Goal: Communication & Community: Answer question/provide support

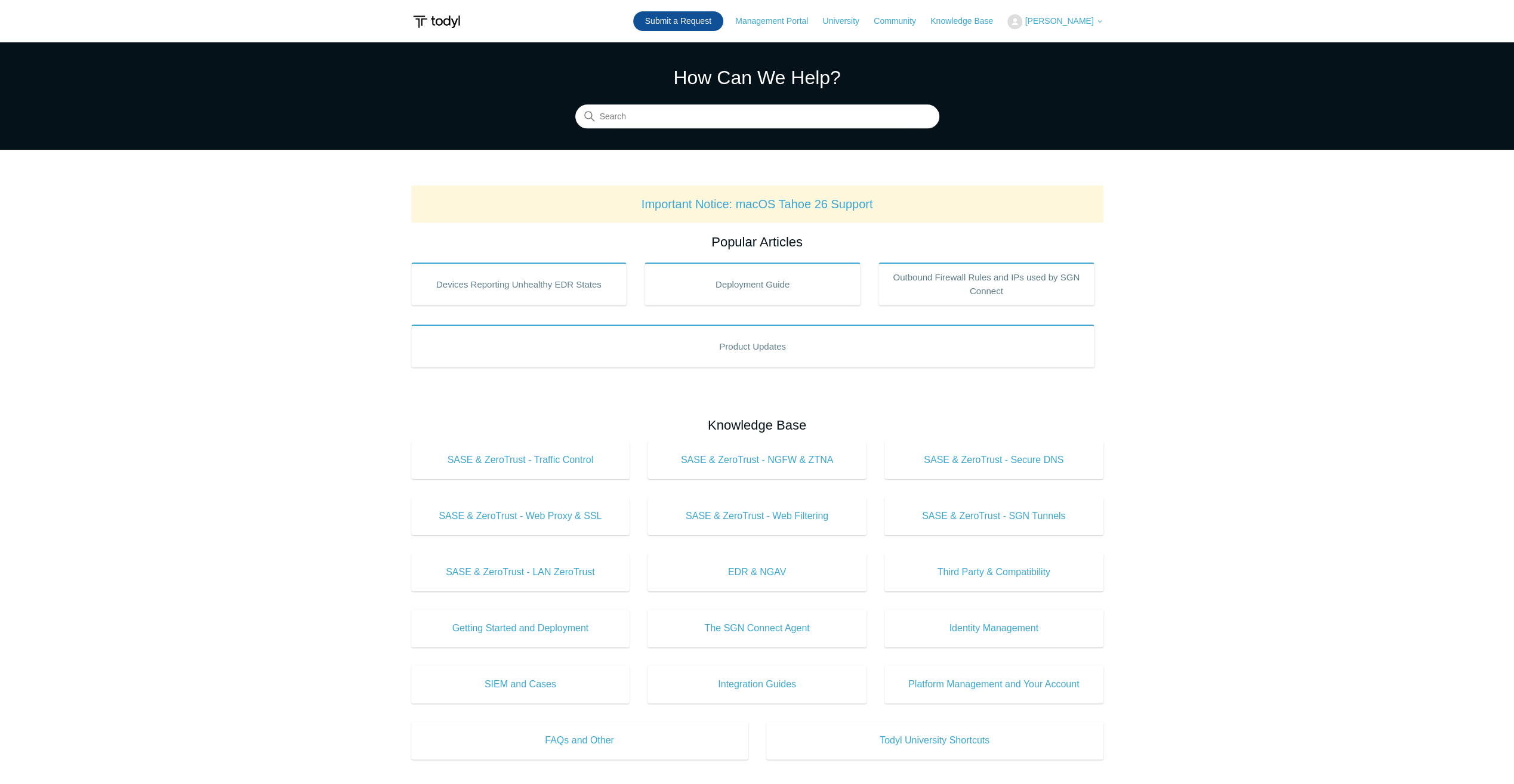
click at [705, 25] on link "Submit a Request" at bounding box center [678, 21] width 90 height 20
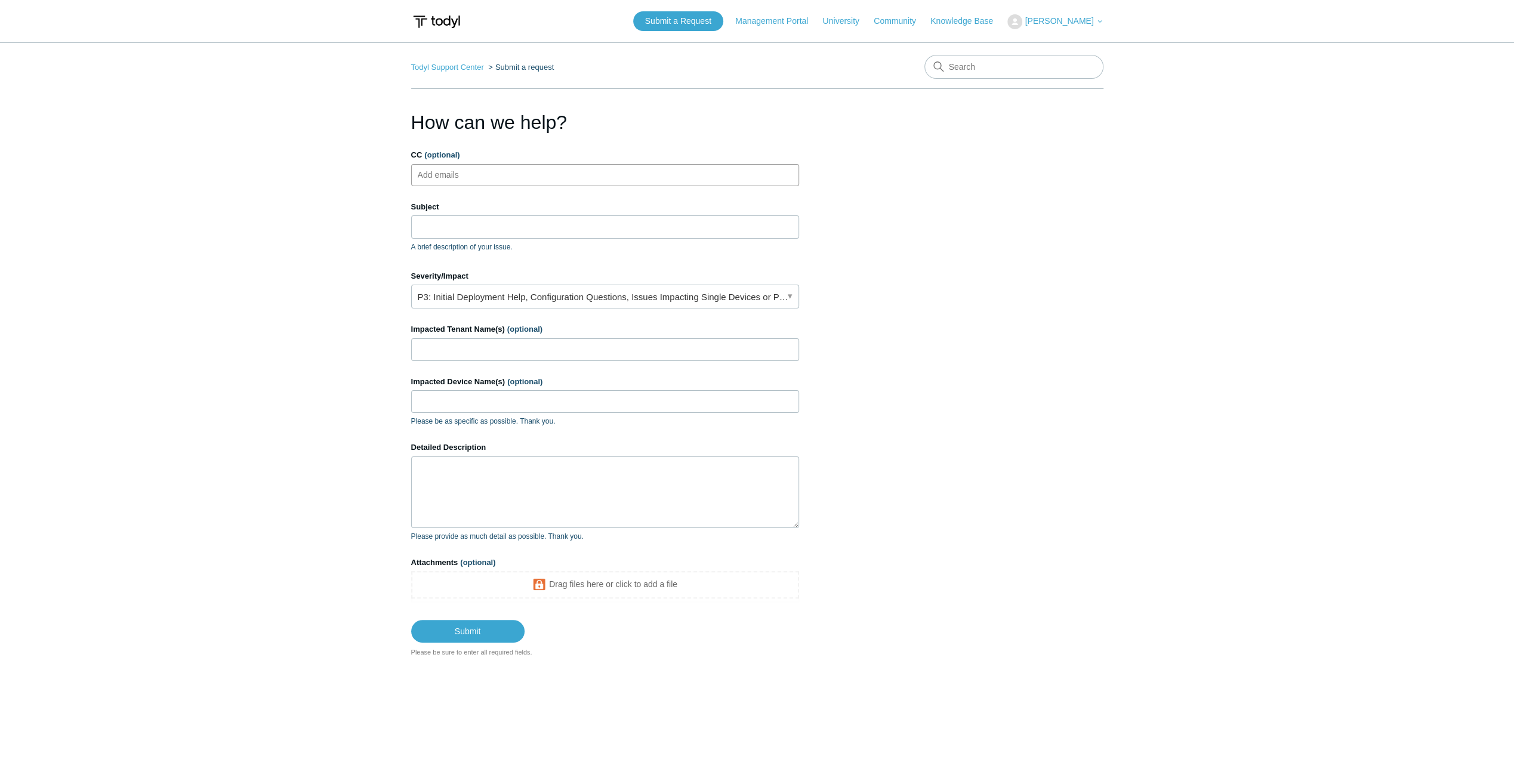
click at [462, 169] on input "CC (optional)" at bounding box center [448, 175] width 71 height 18
click at [480, 282] on div "Severity/Impact P3: Initial Deployment Help, Configuration Questions, Issues Im…" at bounding box center [605, 289] width 388 height 39
click at [479, 287] on link "P3: Initial Deployment Help, Configuration Questions, Issues Impacting Single D…" at bounding box center [605, 296] width 388 height 24
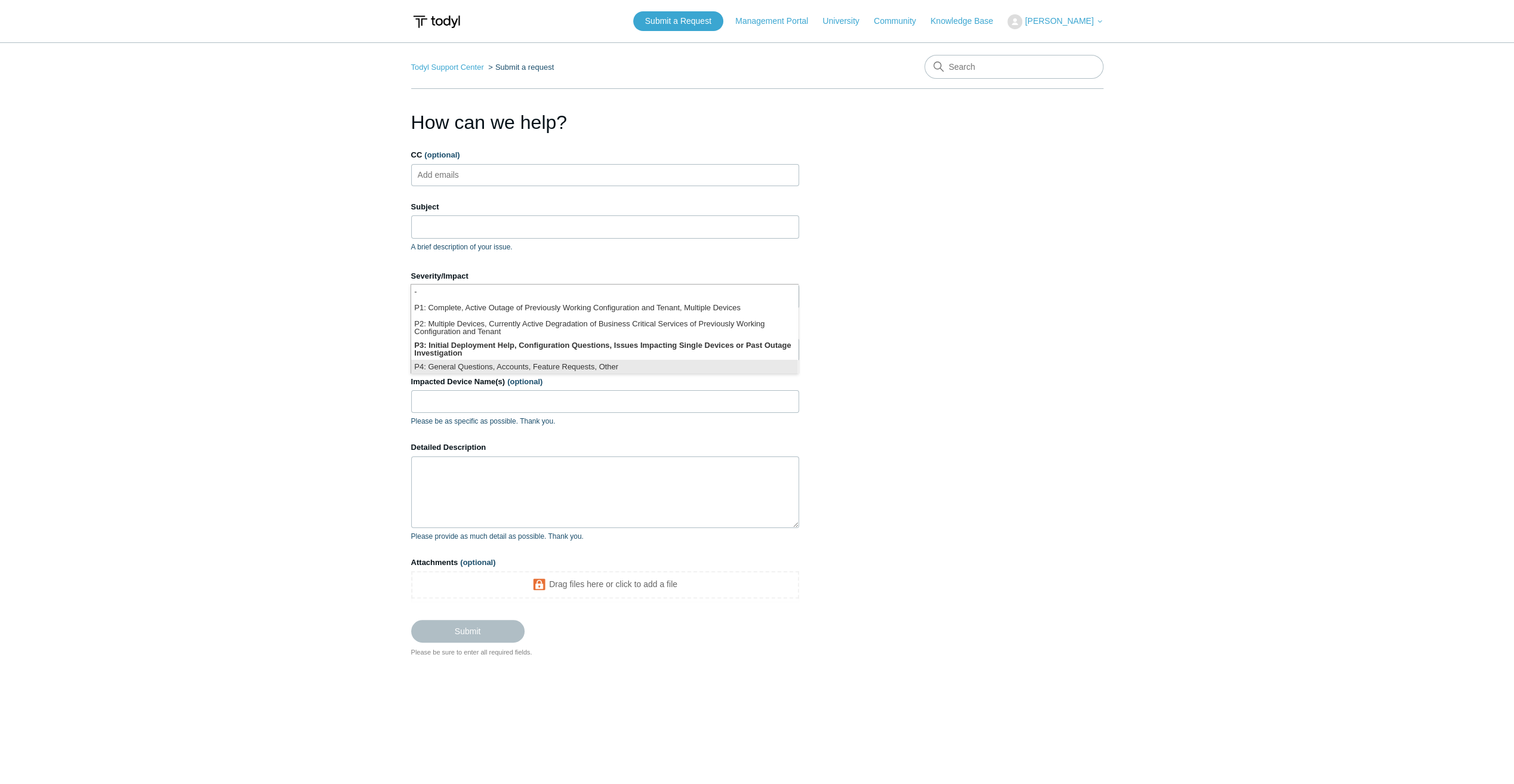
scroll to position [2, 0]
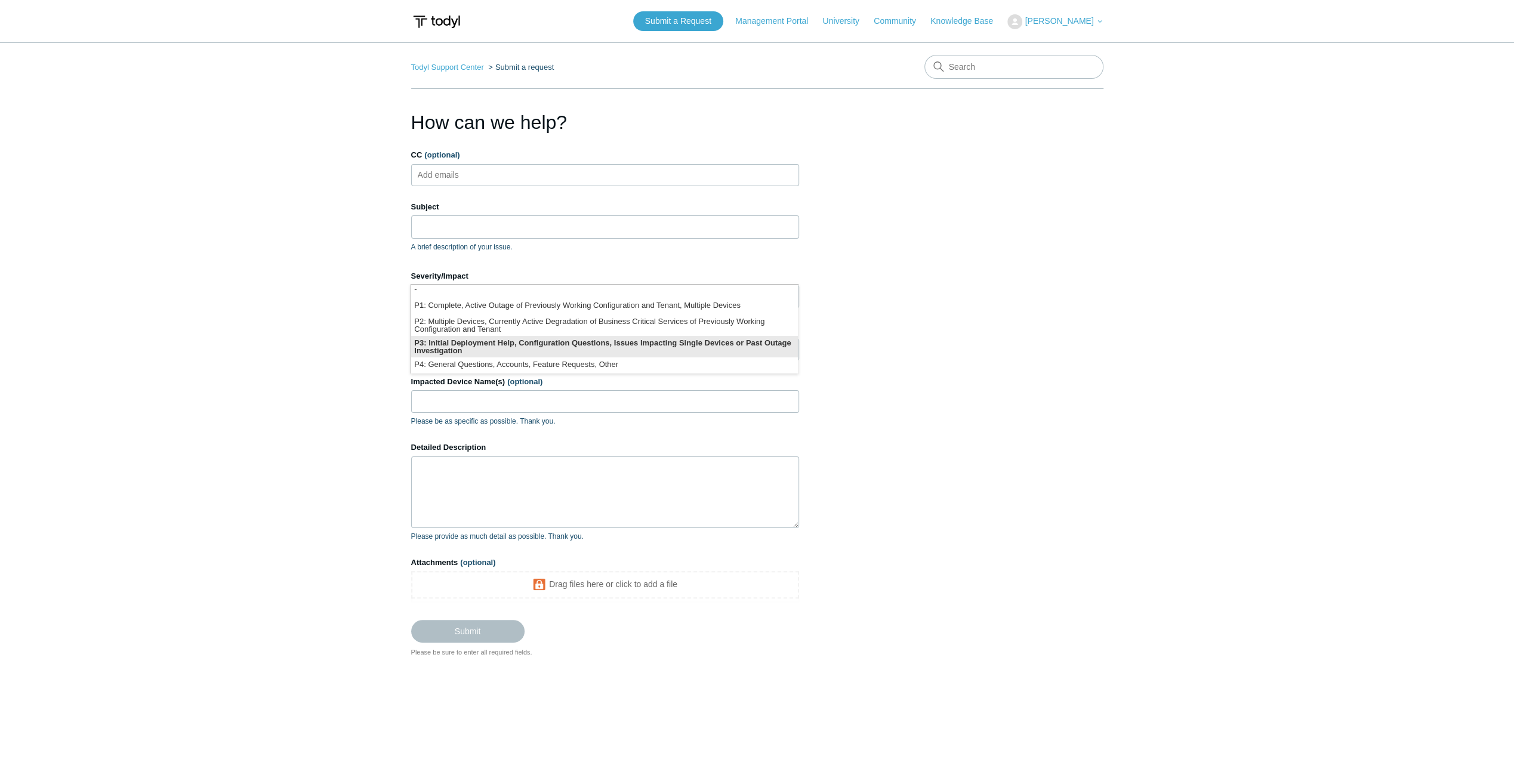
click at [515, 348] on li "P3: Initial Deployment Help, Configuration Questions, Issues Impacting Single D…" at bounding box center [604, 347] width 387 height 22
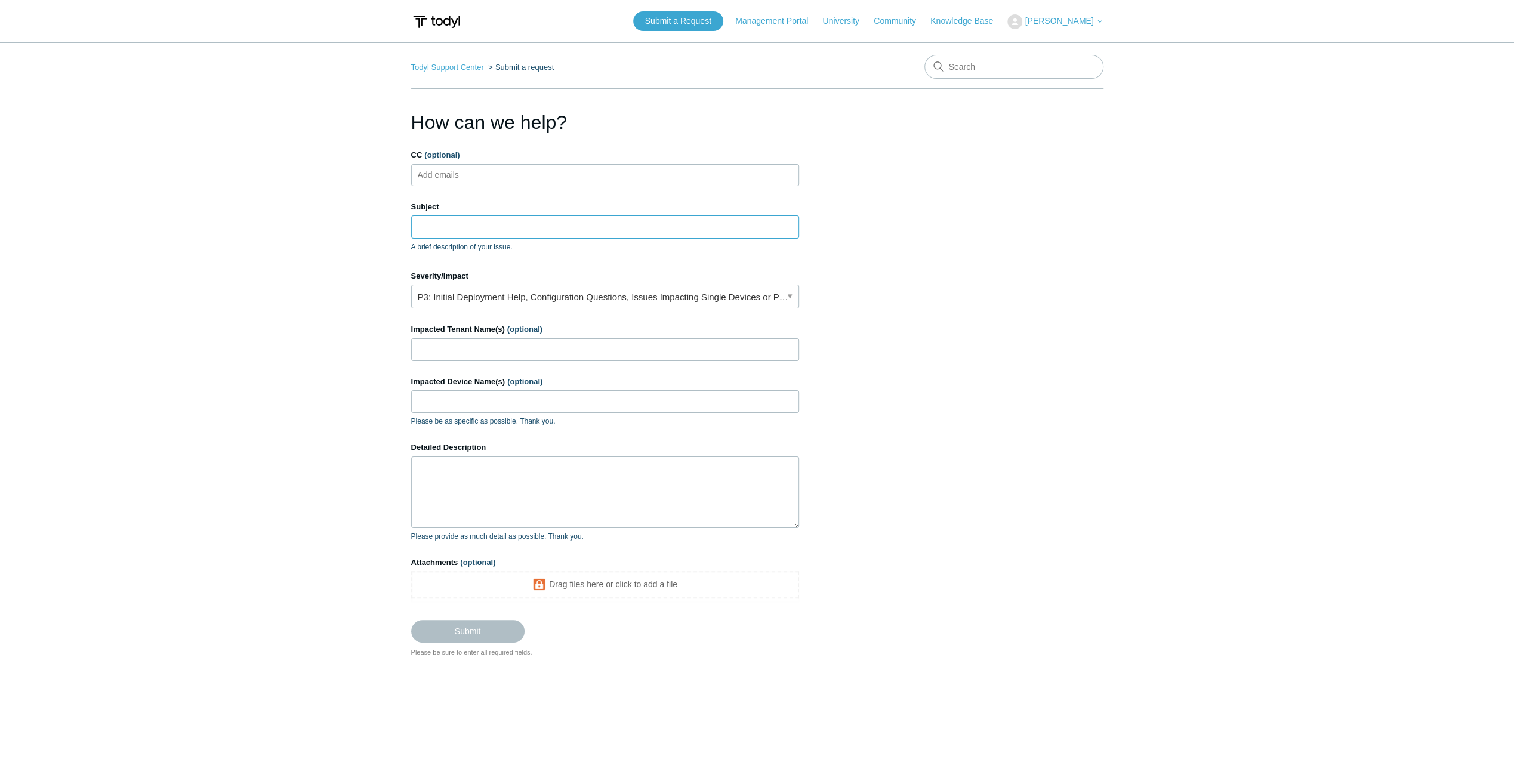
click at [442, 233] on input "Subject" at bounding box center [605, 226] width 388 height 22
click at [439, 169] on input "CC (optional)" at bounding box center [448, 175] width 71 height 18
click at [443, 180] on input "CC (optional)" at bounding box center [448, 175] width 71 height 18
type input "Sean@kditservices.com"
click at [443, 218] on input "Subject" at bounding box center [605, 226] width 388 height 22
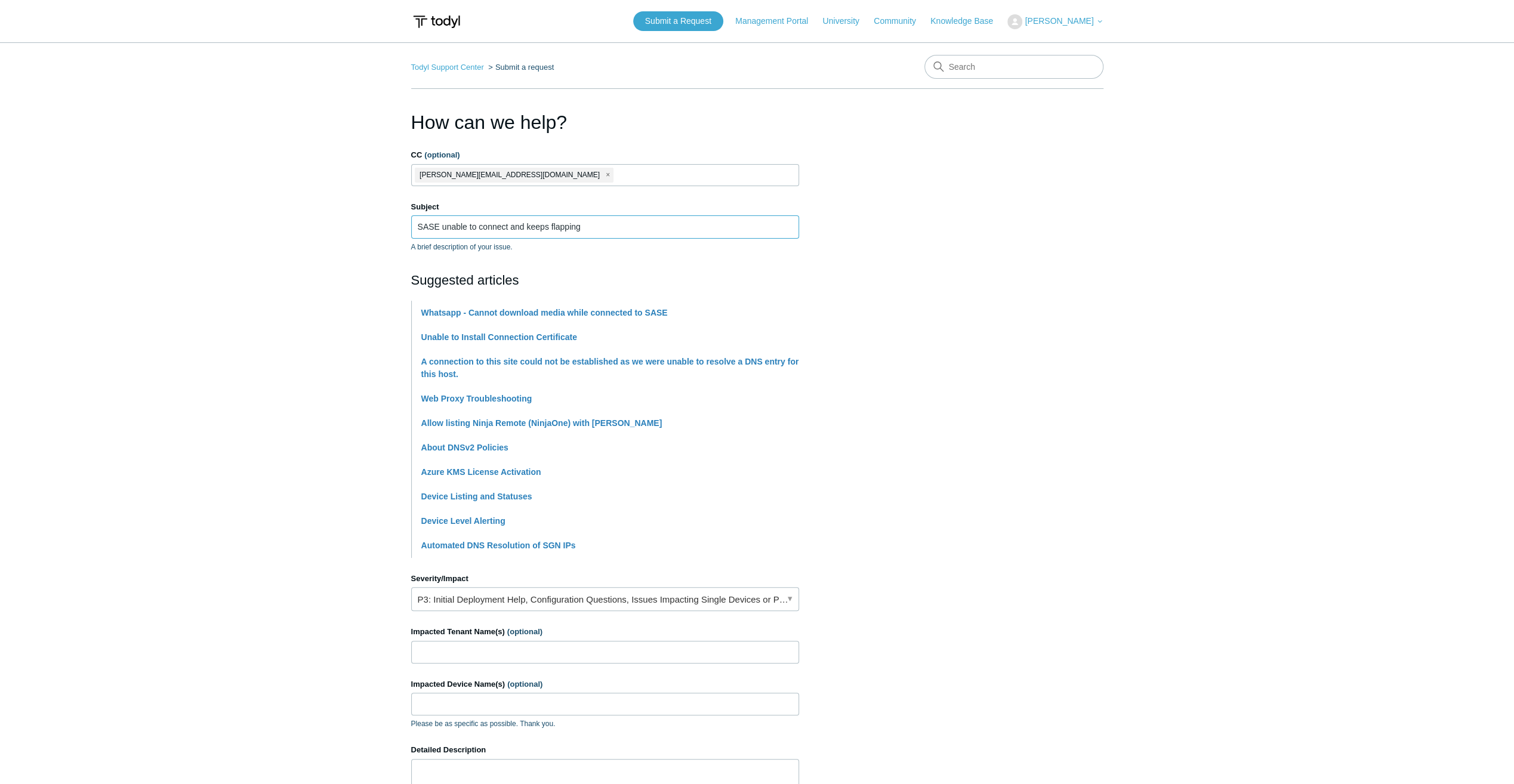
type input "SASE unable to connect and keeps flapping"
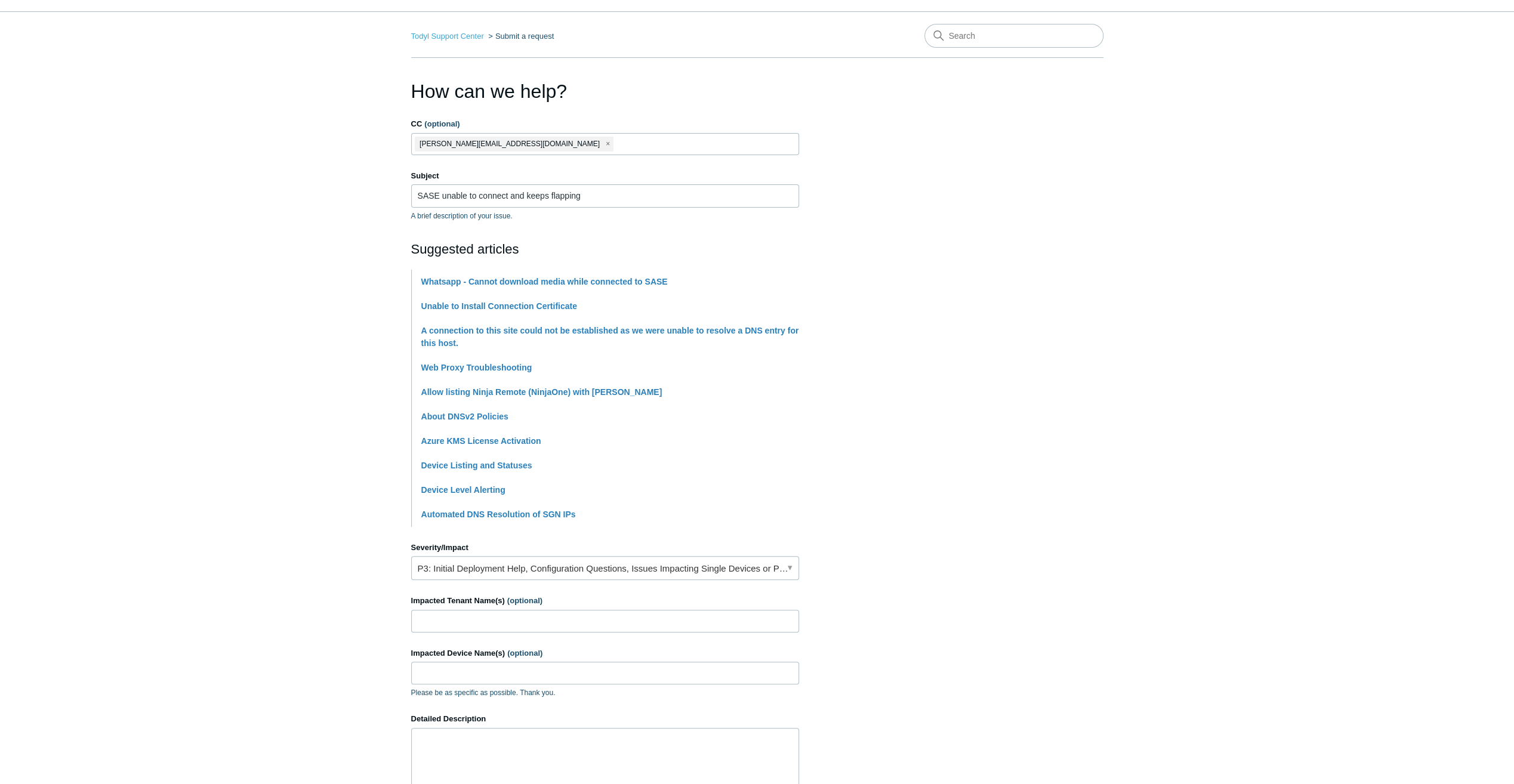
scroll to position [179, 0]
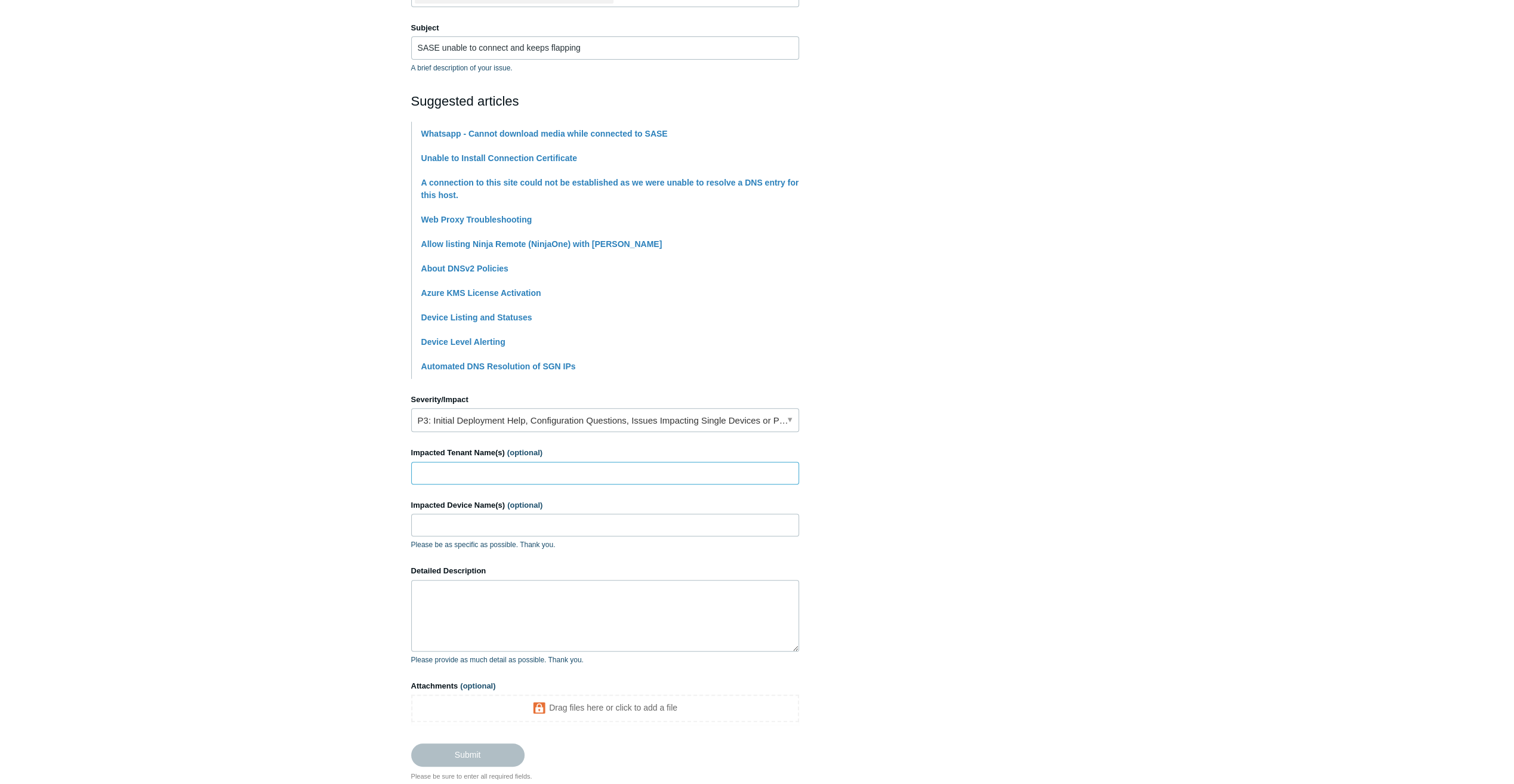
click at [462, 481] on input "Impacted Tenant Name(s) (optional)" at bounding box center [605, 473] width 388 height 22
type input "T"
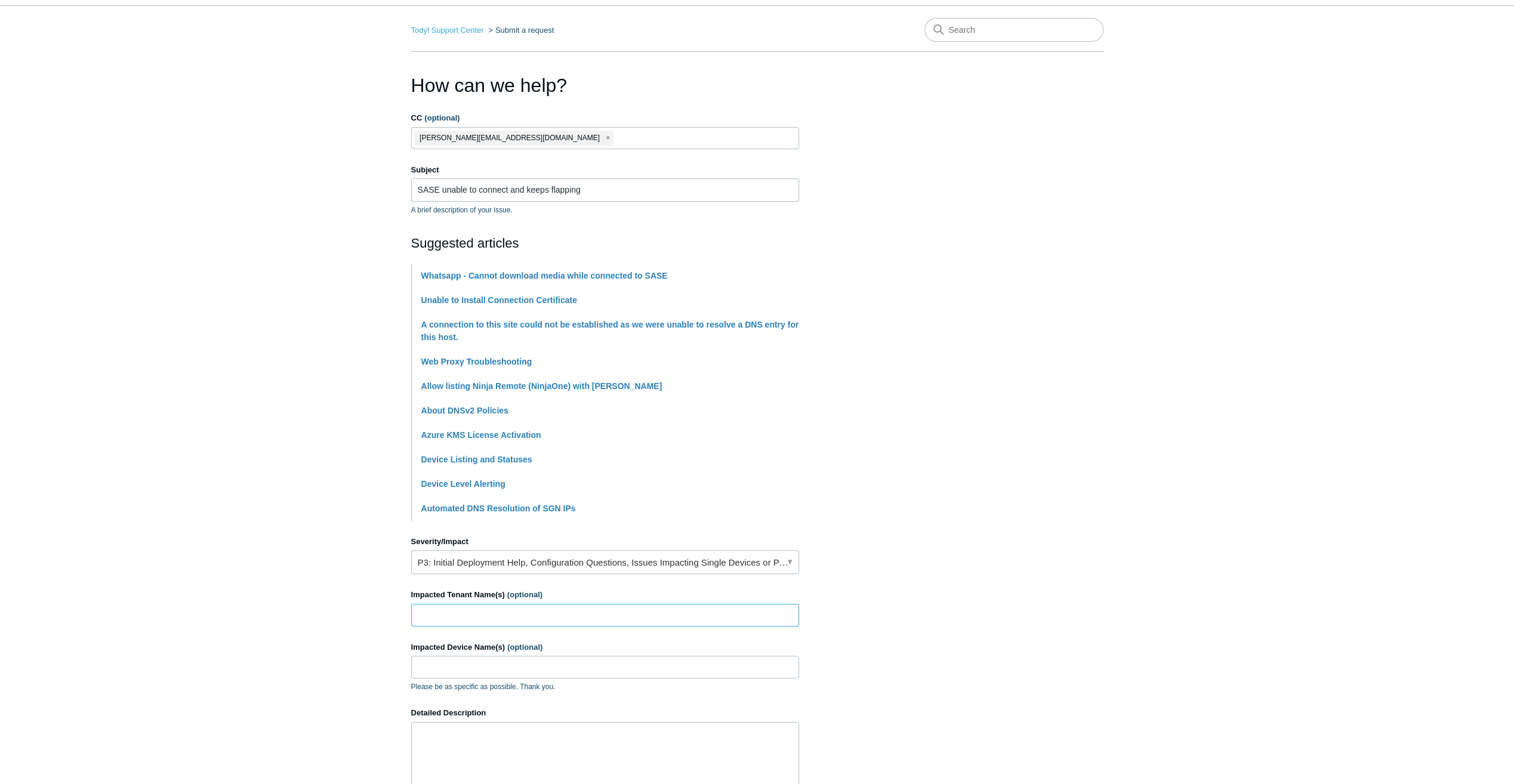
scroll to position [0, 0]
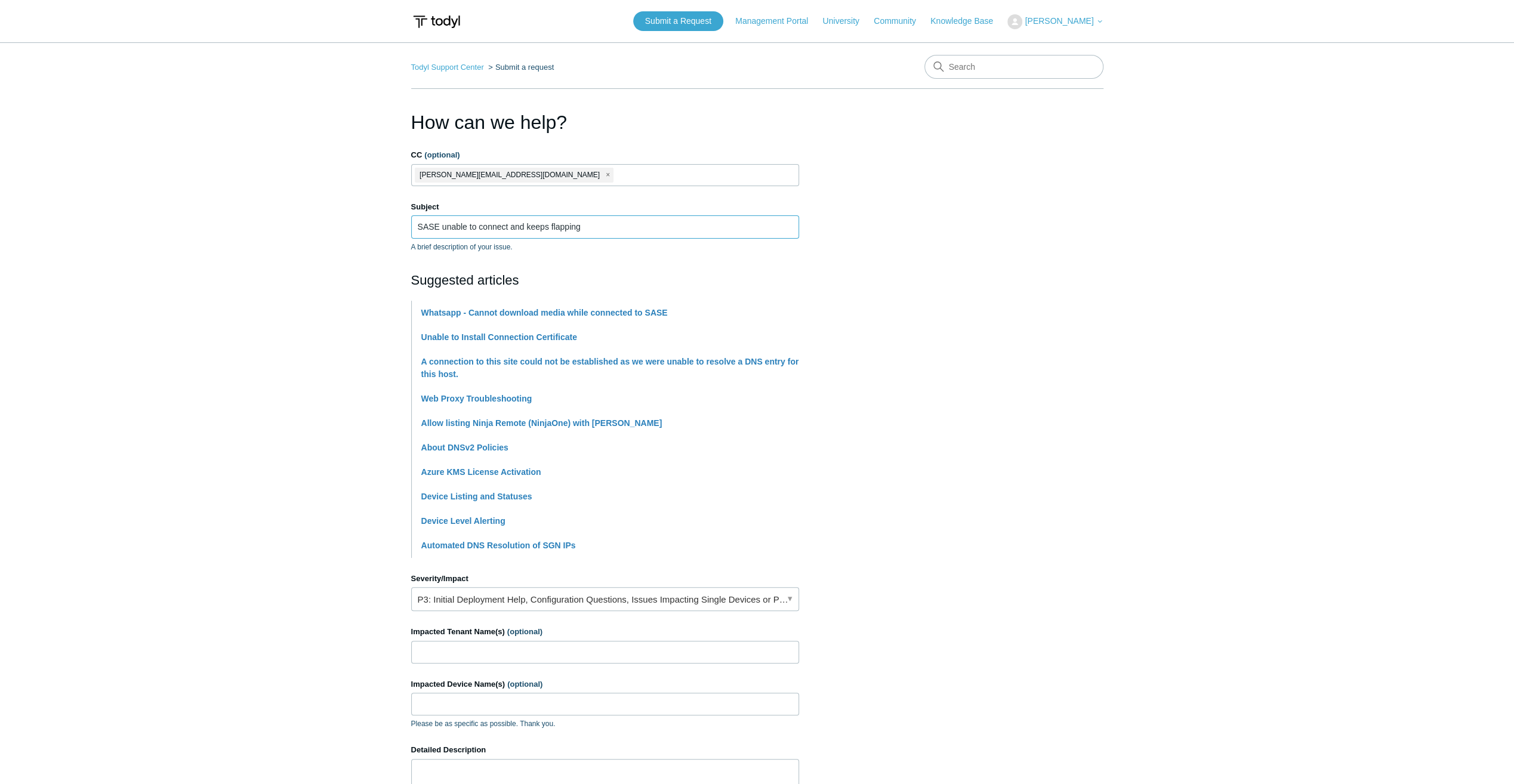
click at [587, 220] on input "SASE unable to connect and keeps flapping" at bounding box center [605, 226] width 388 height 22
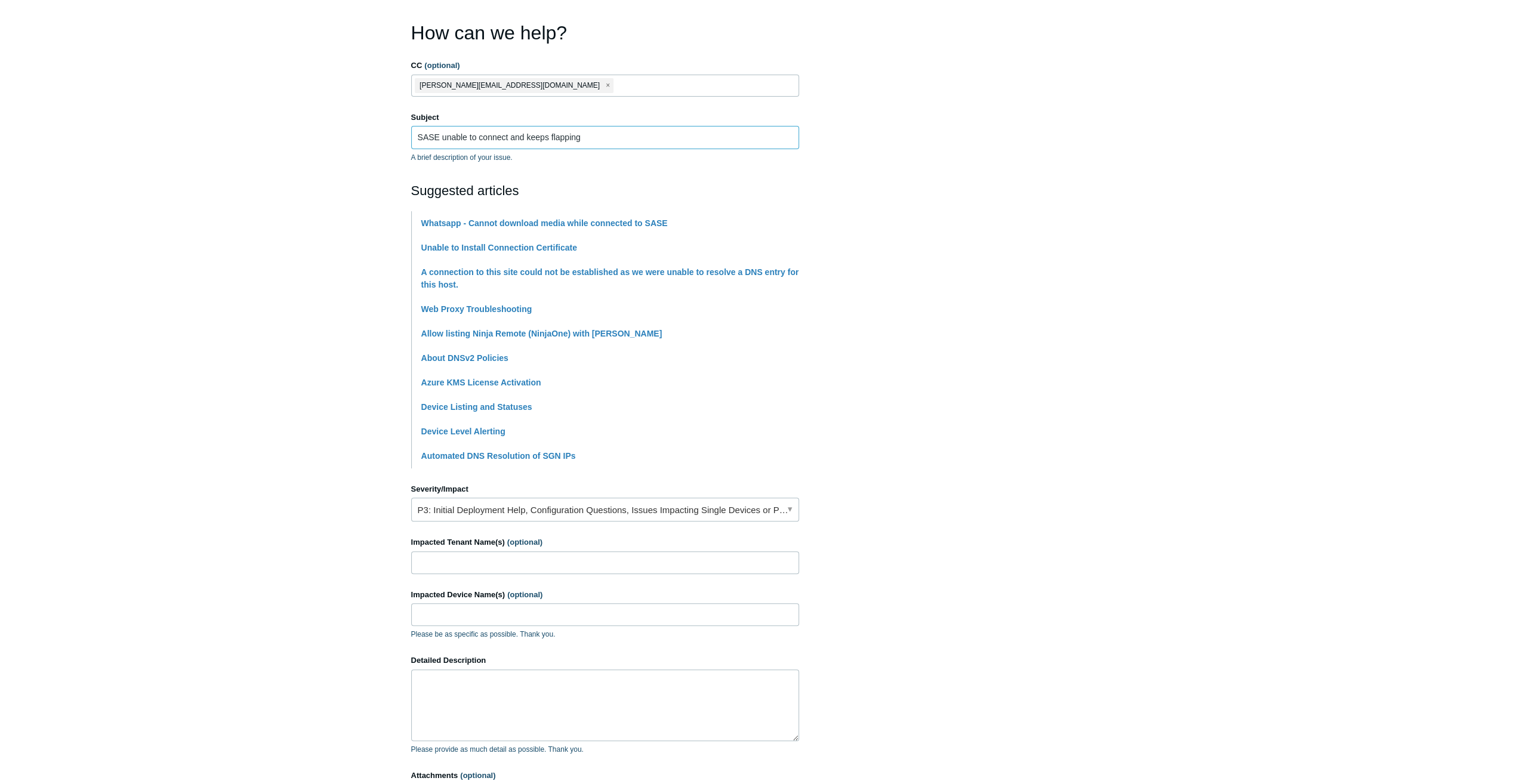
scroll to position [257, 0]
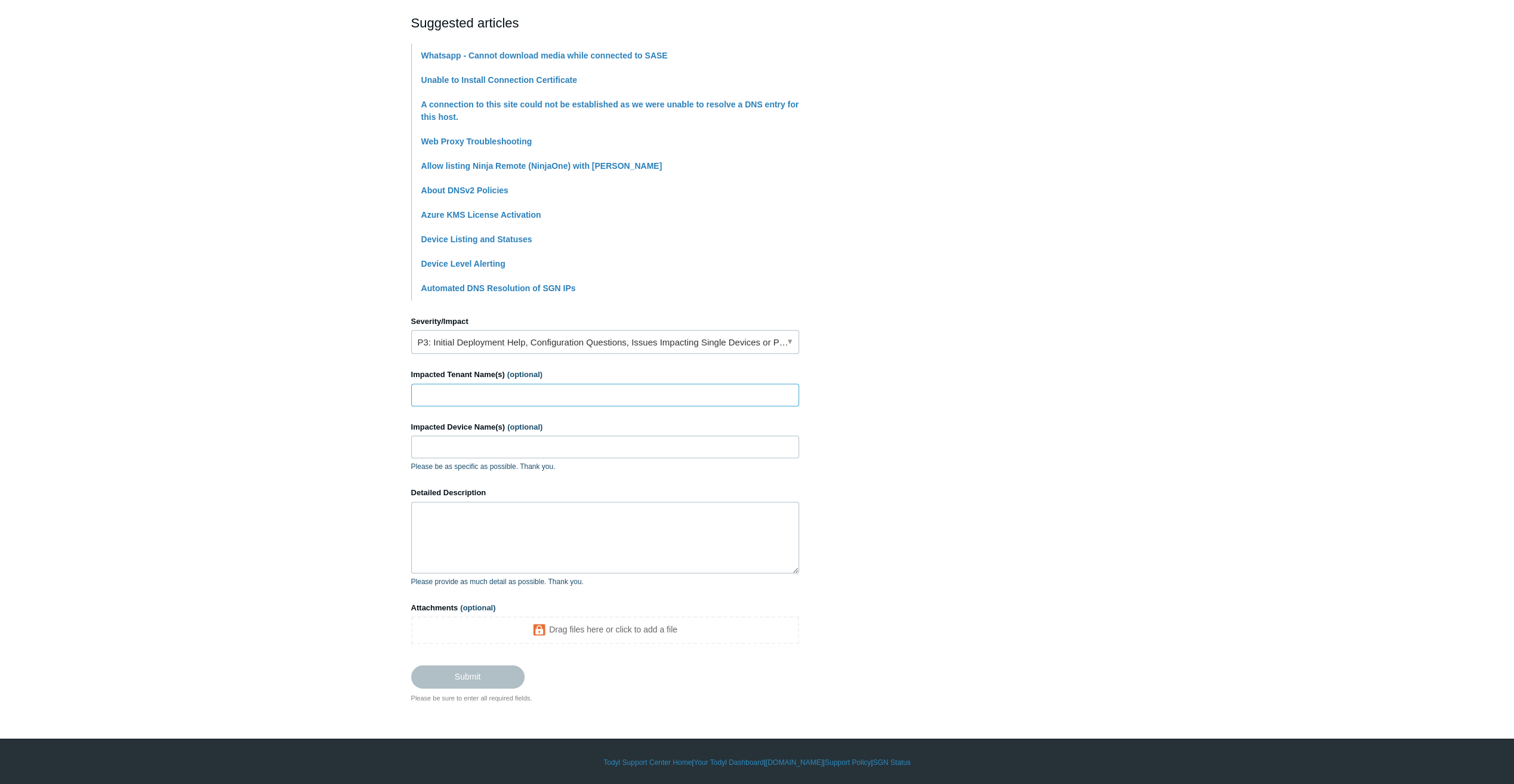
click at [425, 399] on input "Impacted Tenant Name(s) (optional)" at bounding box center [605, 395] width 388 height 22
click at [484, 380] on div "Impacted Tenant Name(s) (optional)" at bounding box center [605, 388] width 388 height 37
click at [475, 439] on input "Impacted Device Name(s) (optional)" at bounding box center [605, 447] width 388 height 22
paste input "TRIO-WS-095"
type input "TRIO-WS-095"
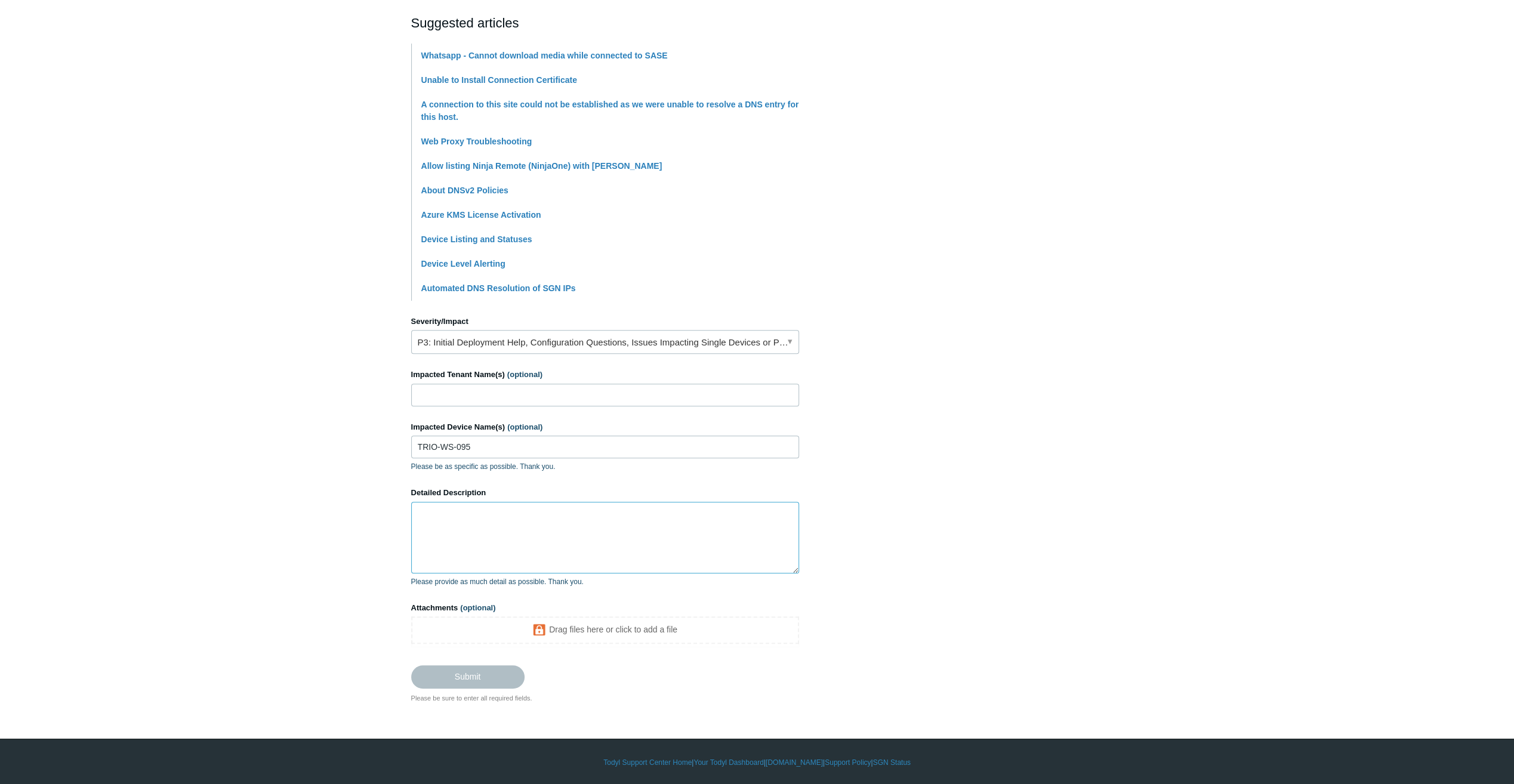
click at [491, 551] on textarea "Detailed Description" at bounding box center [605, 537] width 388 height 72
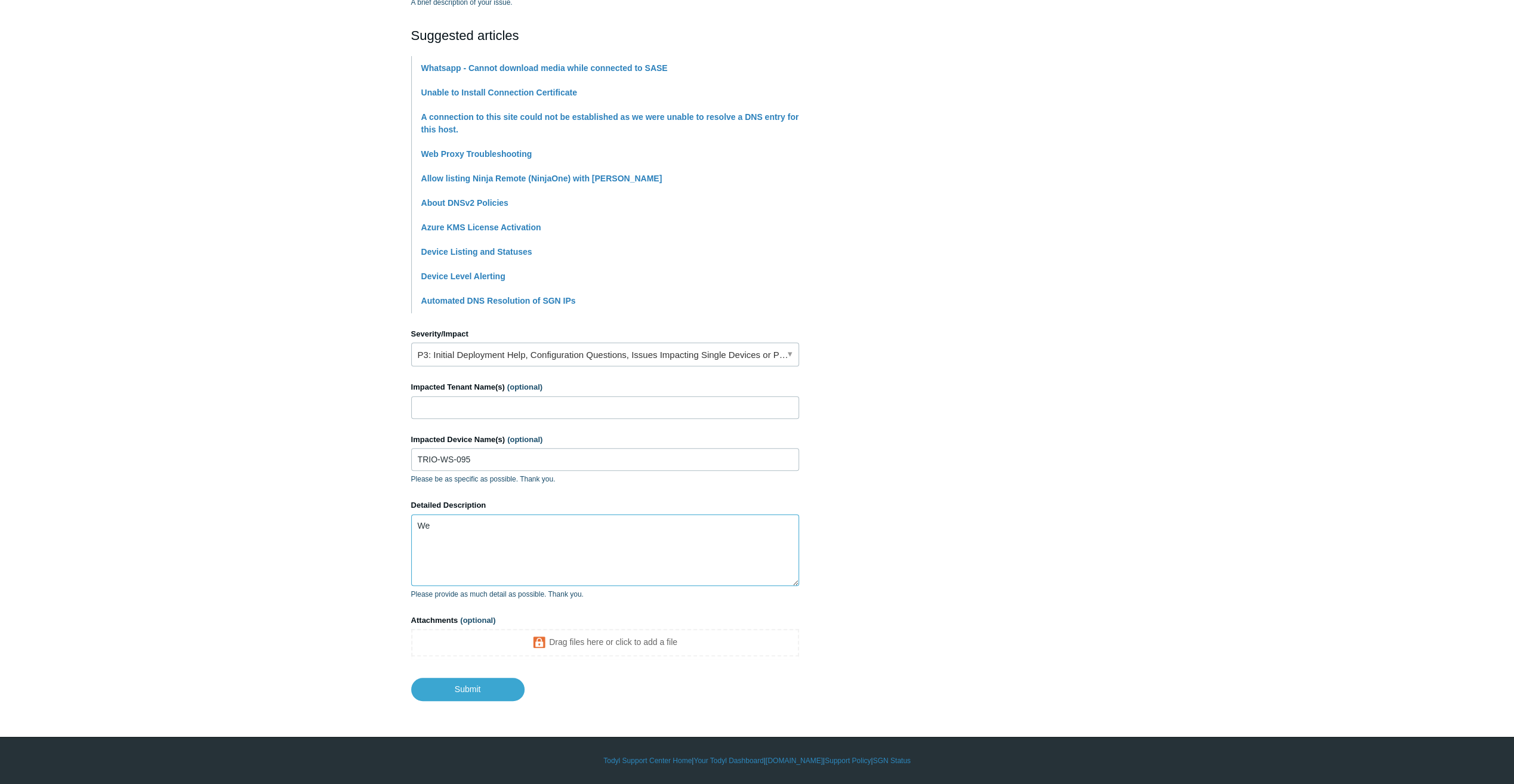
scroll to position [242, 0]
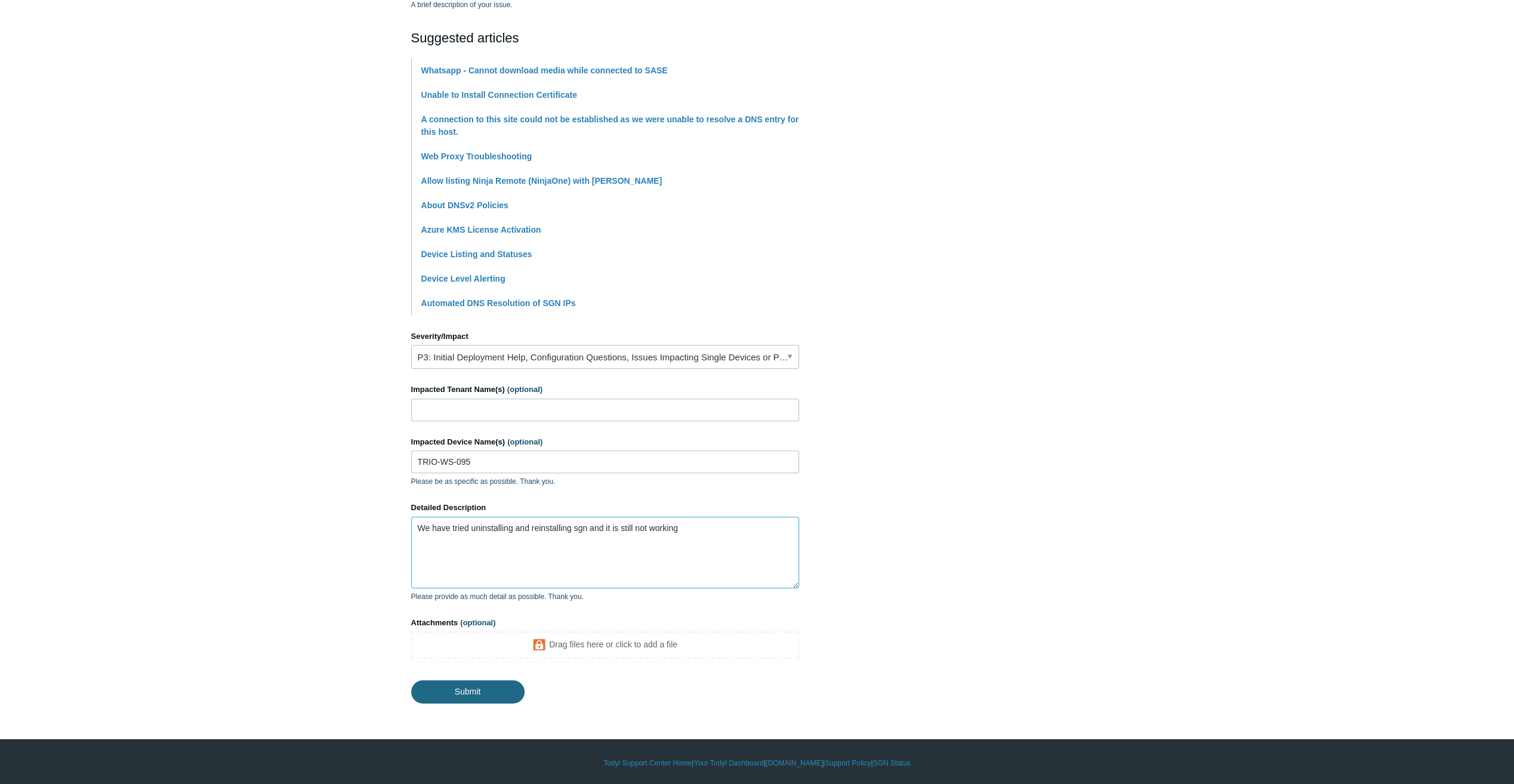
type textarea "We have tried uninstalling and reinstalling sgn and it is still not working"
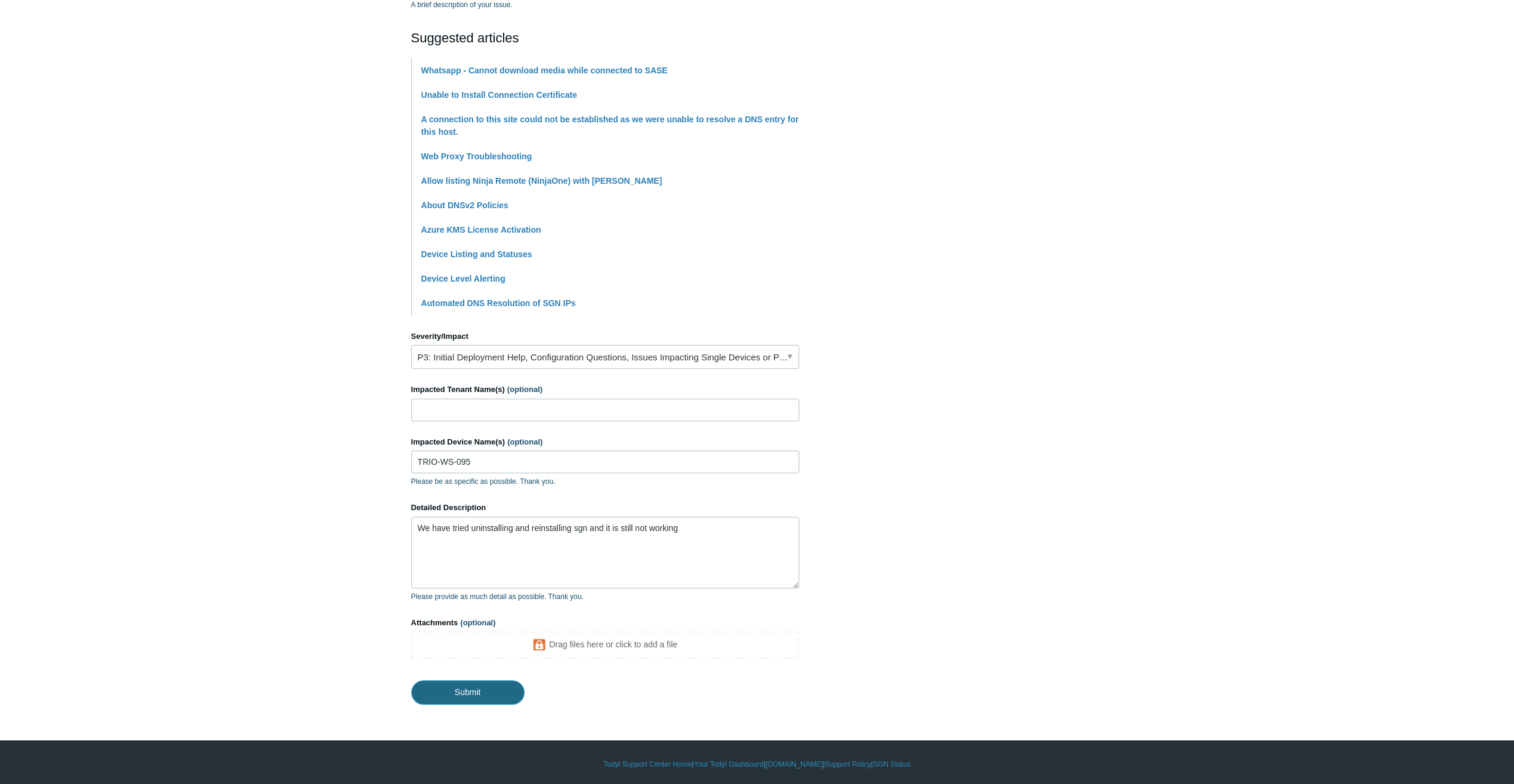
click at [456, 684] on input "Submit" at bounding box center [468, 692] width 113 height 24
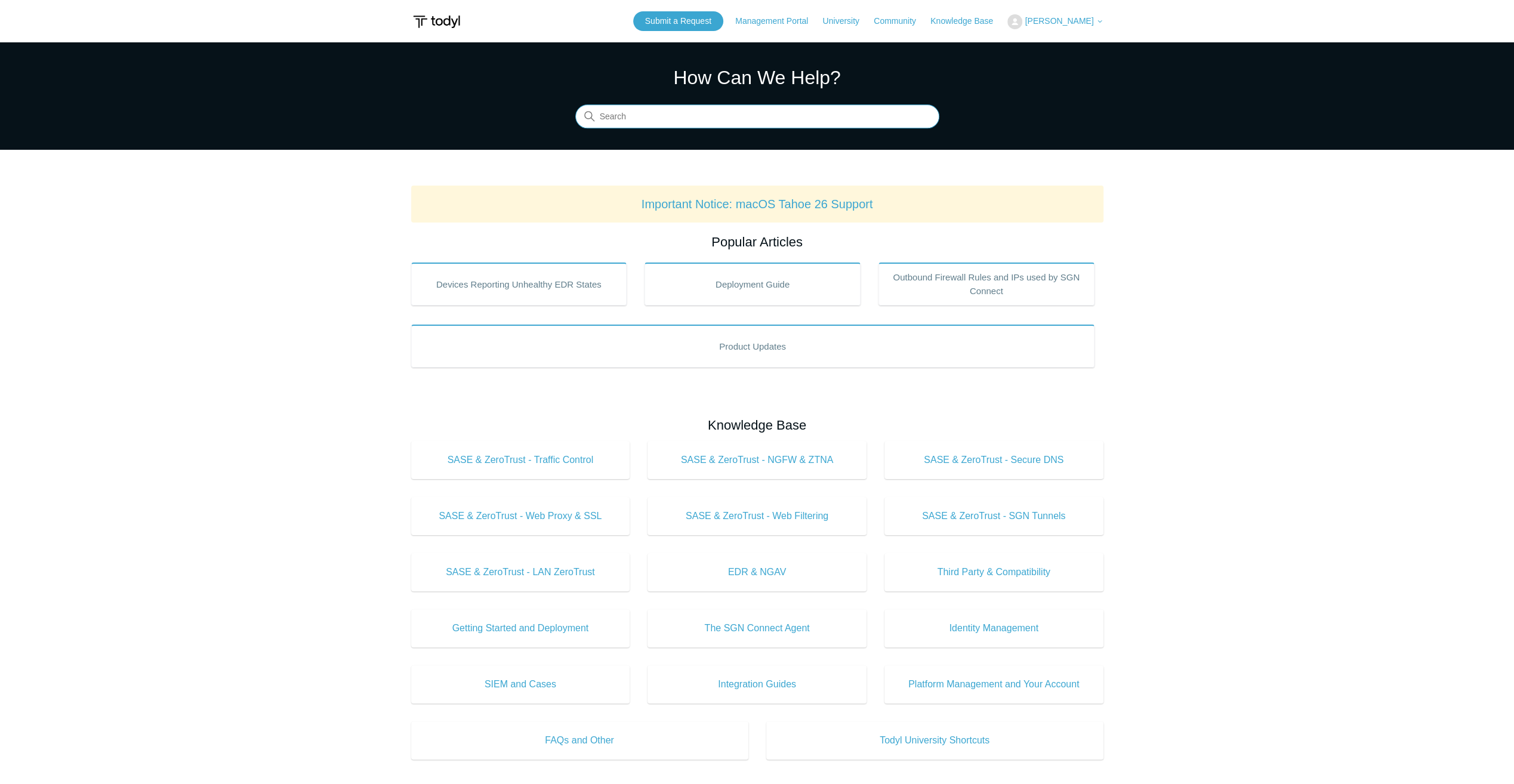
click at [787, 115] on input "Search" at bounding box center [757, 117] width 364 height 24
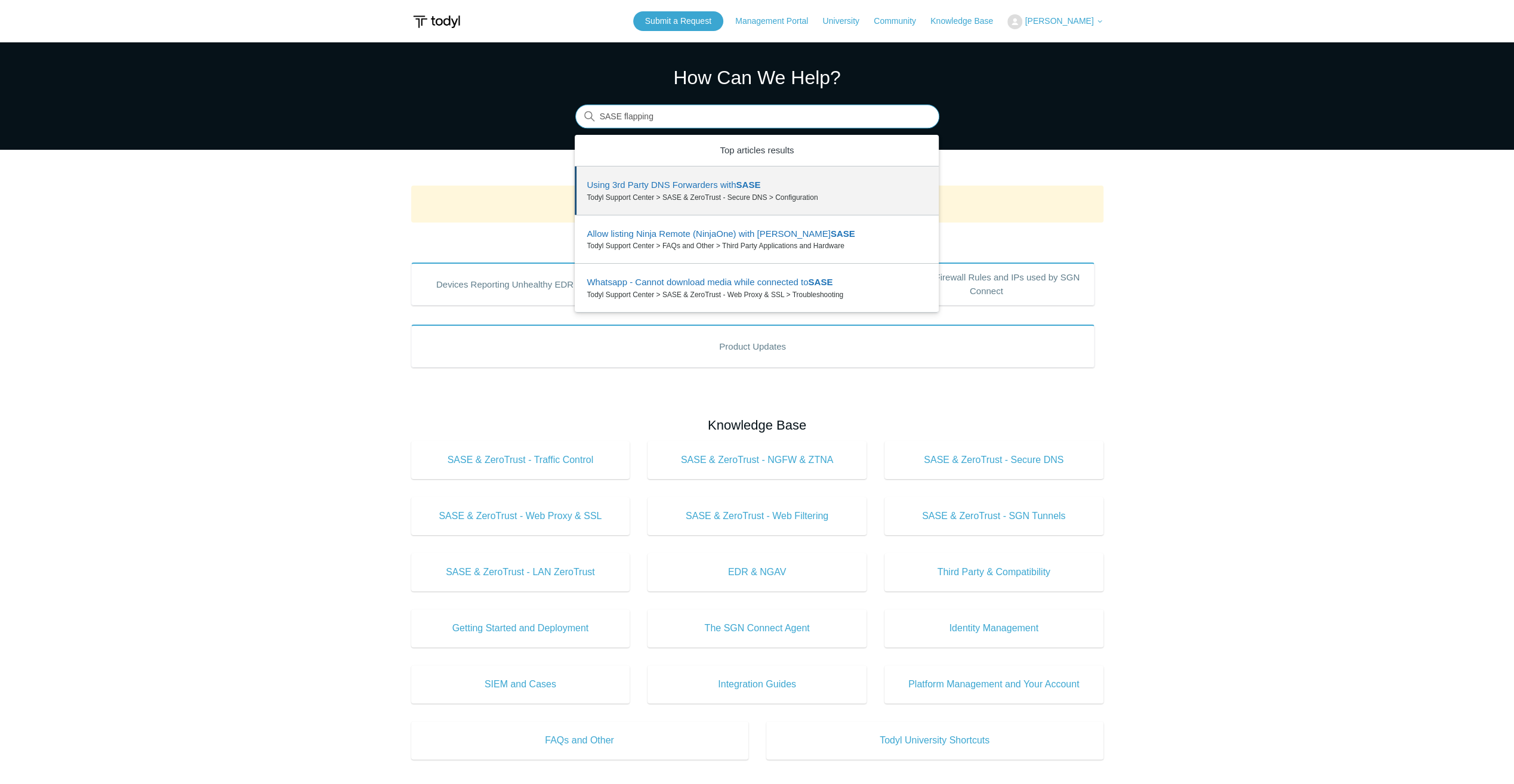
drag, startPoint x: 720, startPoint y: 111, endPoint x: 623, endPoint y: 113, distance: 97.0
click at [623, 113] on input "SASE flapping" at bounding box center [757, 117] width 364 height 24
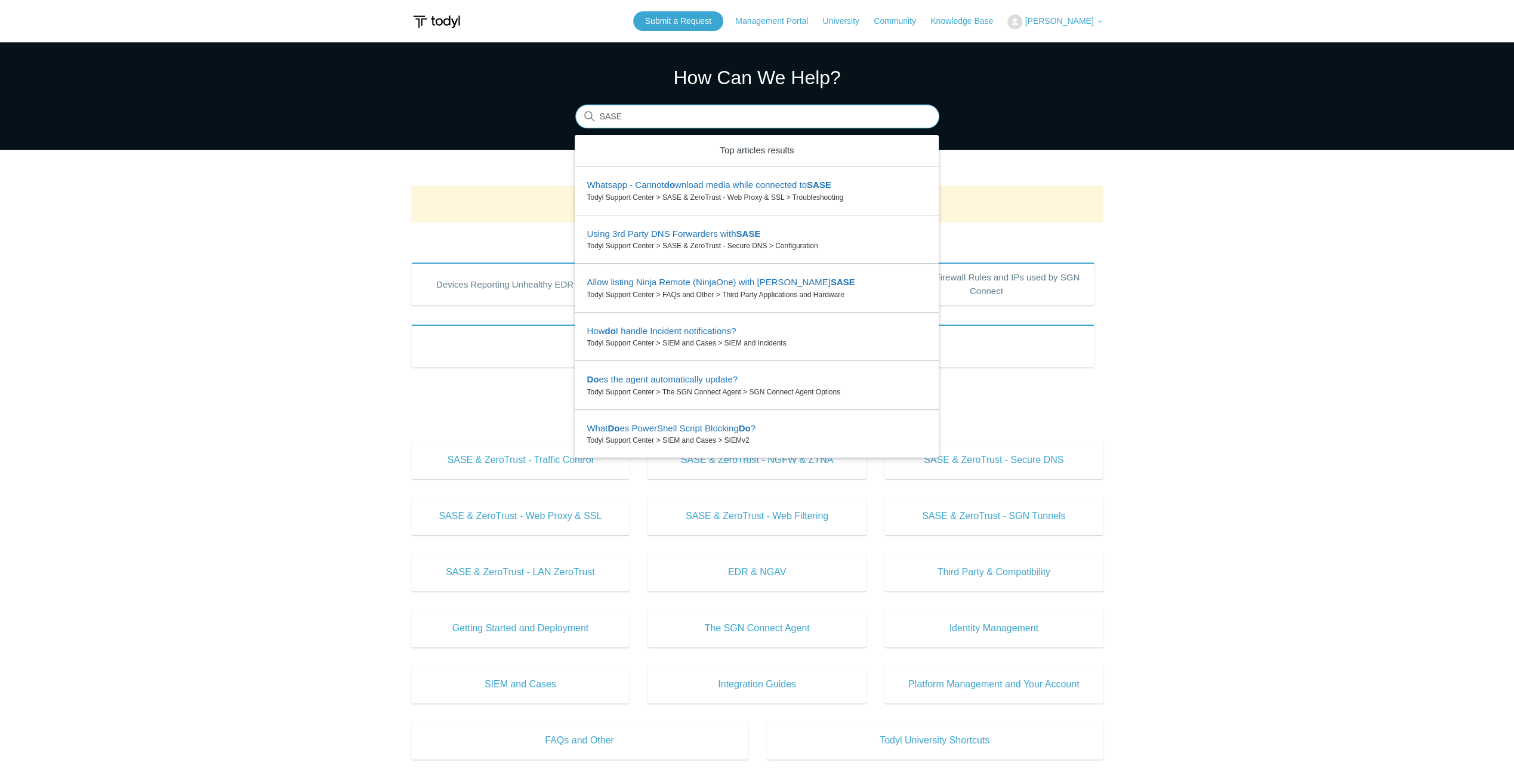
type input "SASE"
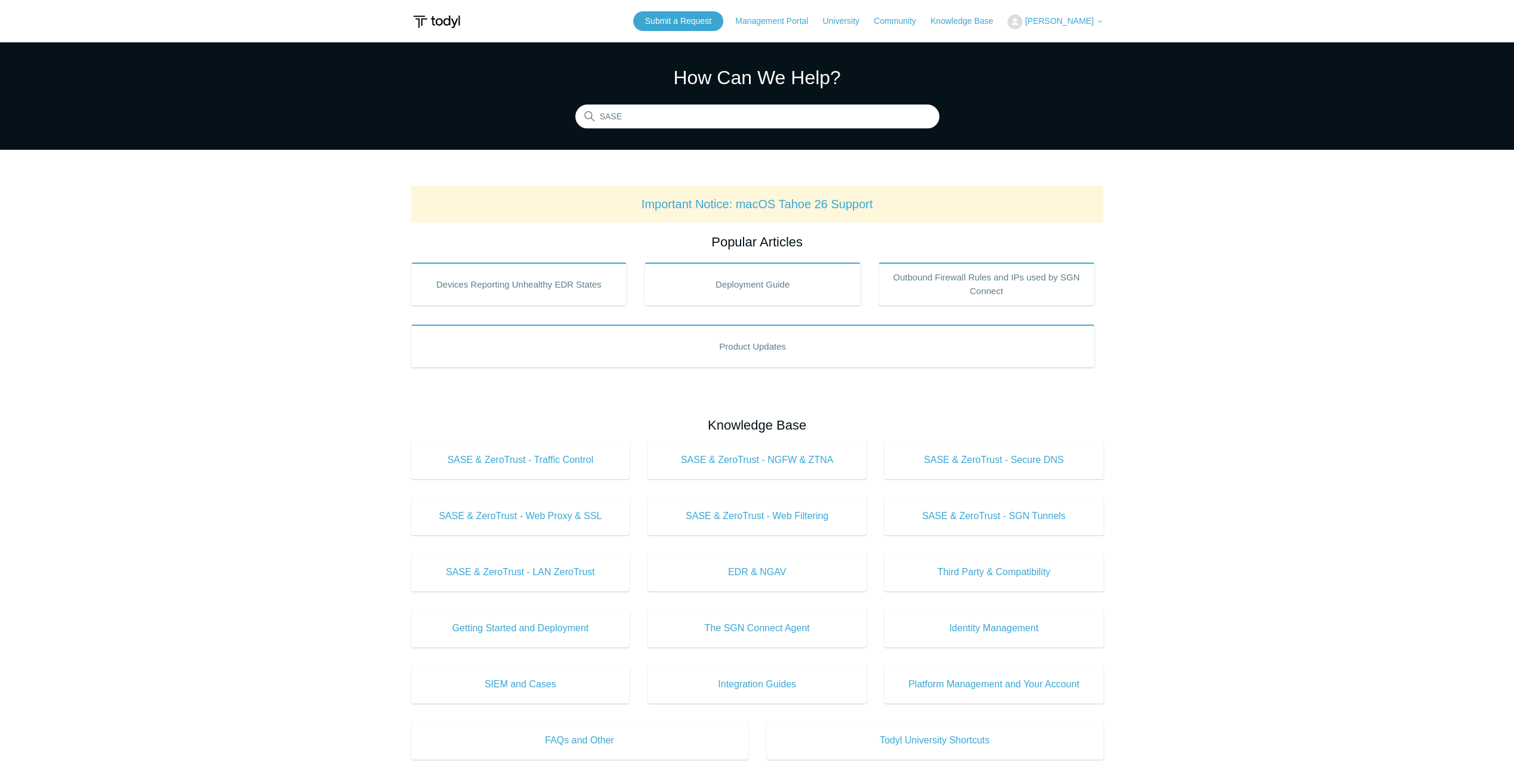
click at [450, 401] on div "Popular Articles Devices Reporting Unhealthy EDR States Deployment Guide Outbou…" at bounding box center [758, 653] width 692 height 843
click at [453, 442] on link "SASE & ZeroTrust - Traffic Control" at bounding box center [521, 460] width 219 height 38
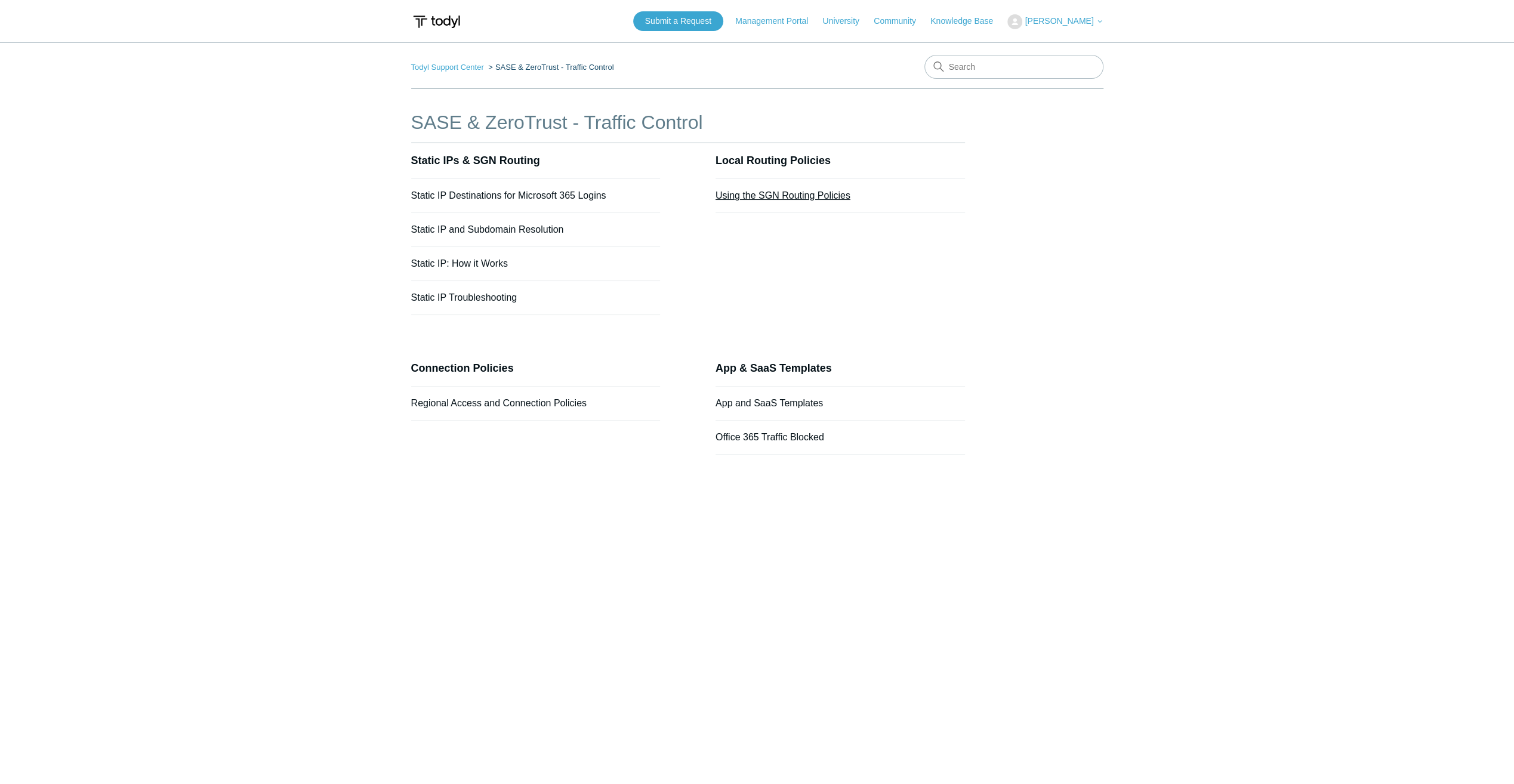
click at [765, 192] on link "Using the SGN Routing Policies" at bounding box center [783, 195] width 135 height 10
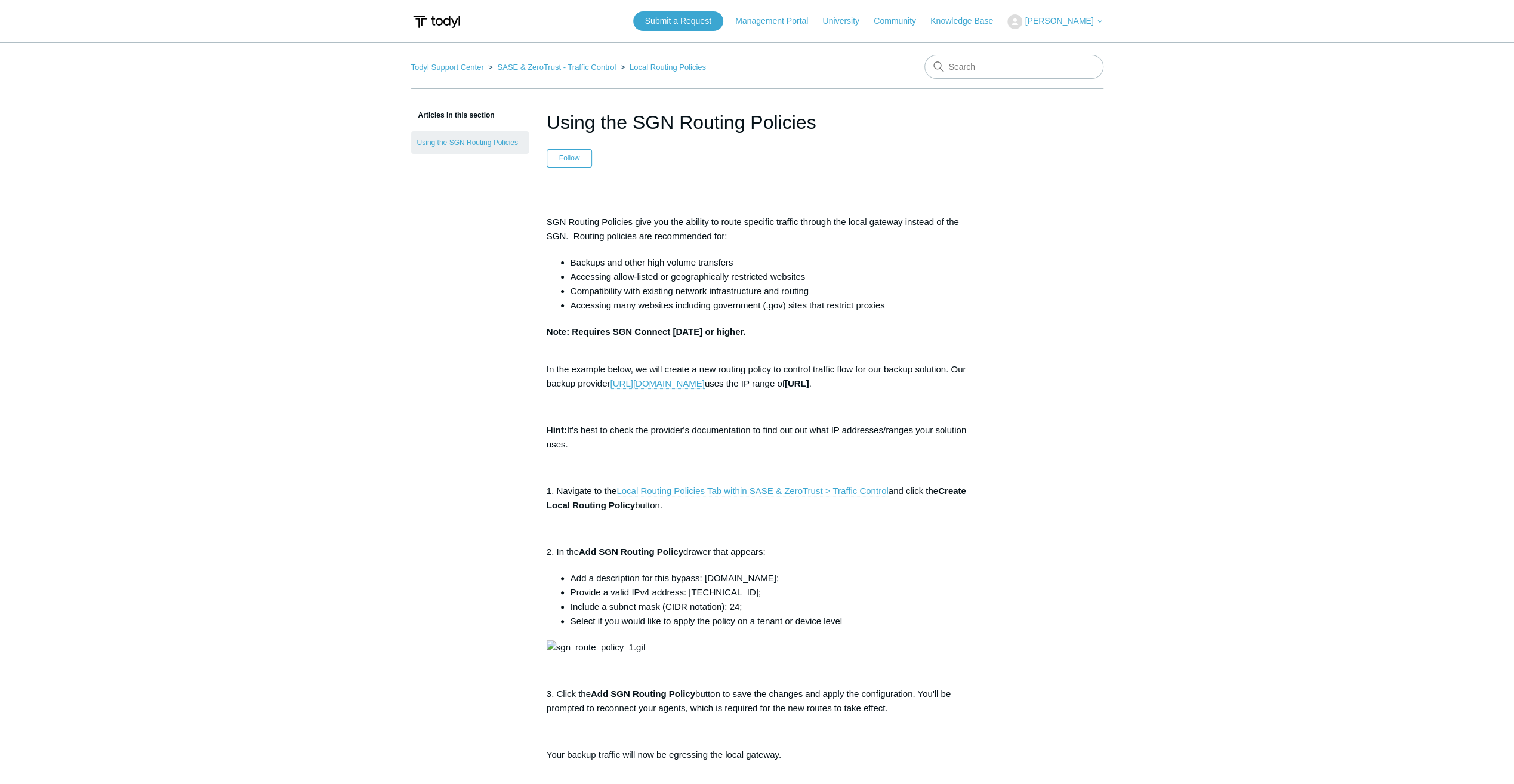
click at [341, 208] on main "Todyl Support Center SASE & ZeroTrust - Traffic Control Local Routing Policies …" at bounding box center [757, 680] width 1514 height 1276
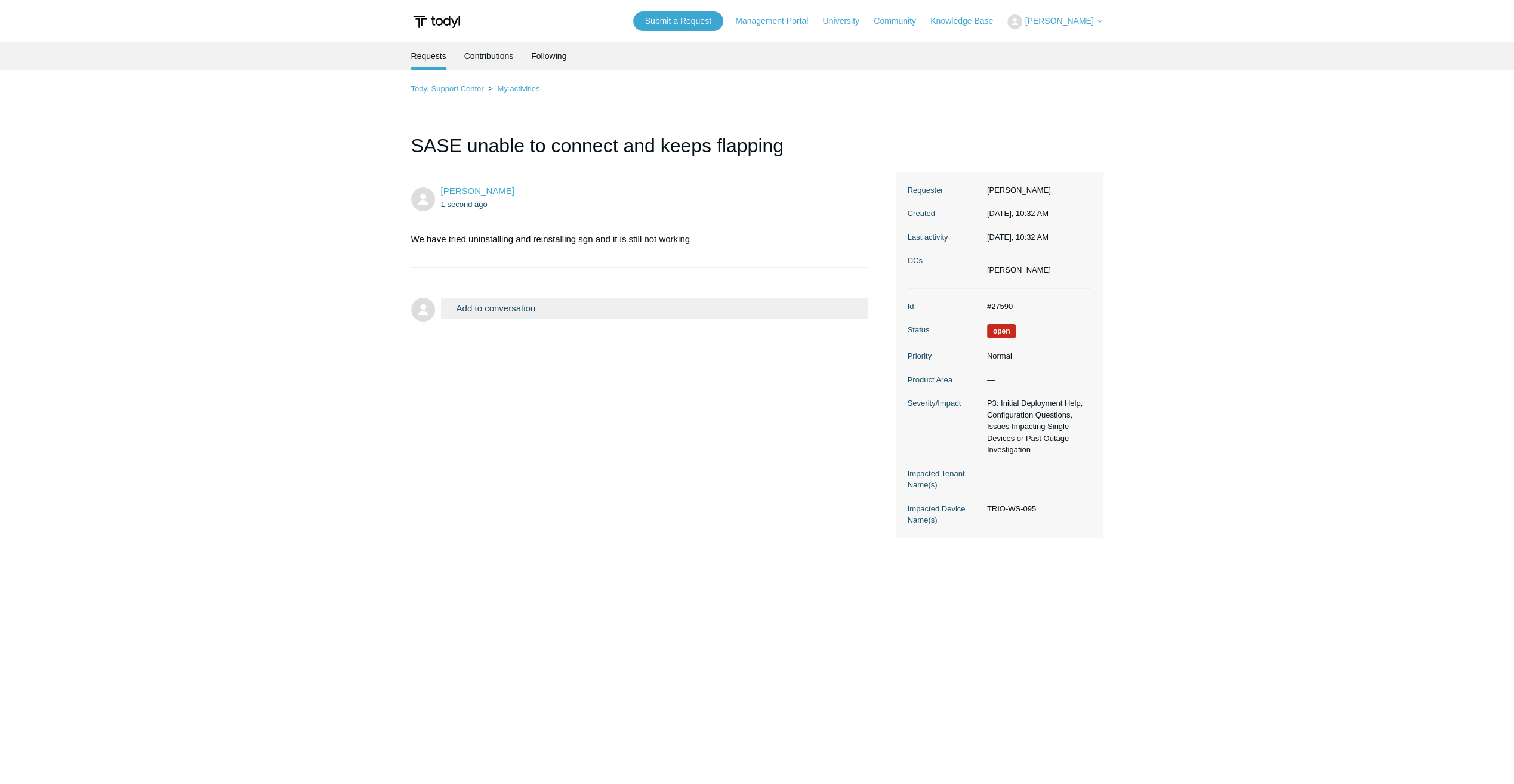
drag, startPoint x: 619, startPoint y: 447, endPoint x: 266, endPoint y: 0, distance: 569.6
click at [615, 445] on div "Jacob Barry 1 second ago We have tried uninstalling and reinstalling sgn and it…" at bounding box center [758, 355] width 692 height 366
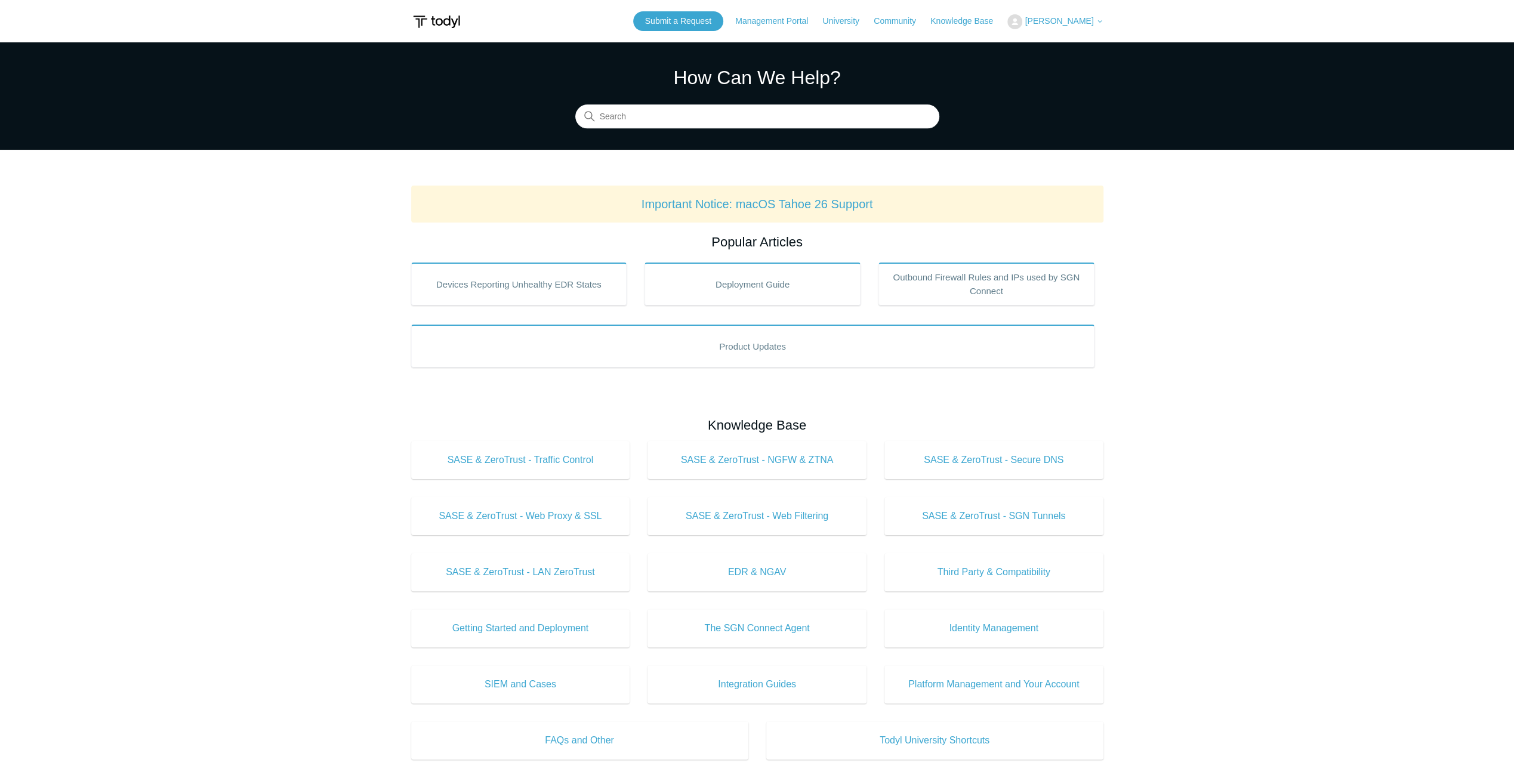
click at [1066, 22] on span "[PERSON_NAME]" at bounding box center [1059, 21] width 68 height 9
click at [1060, 37] on link "My Support Requests" at bounding box center [1066, 47] width 116 height 21
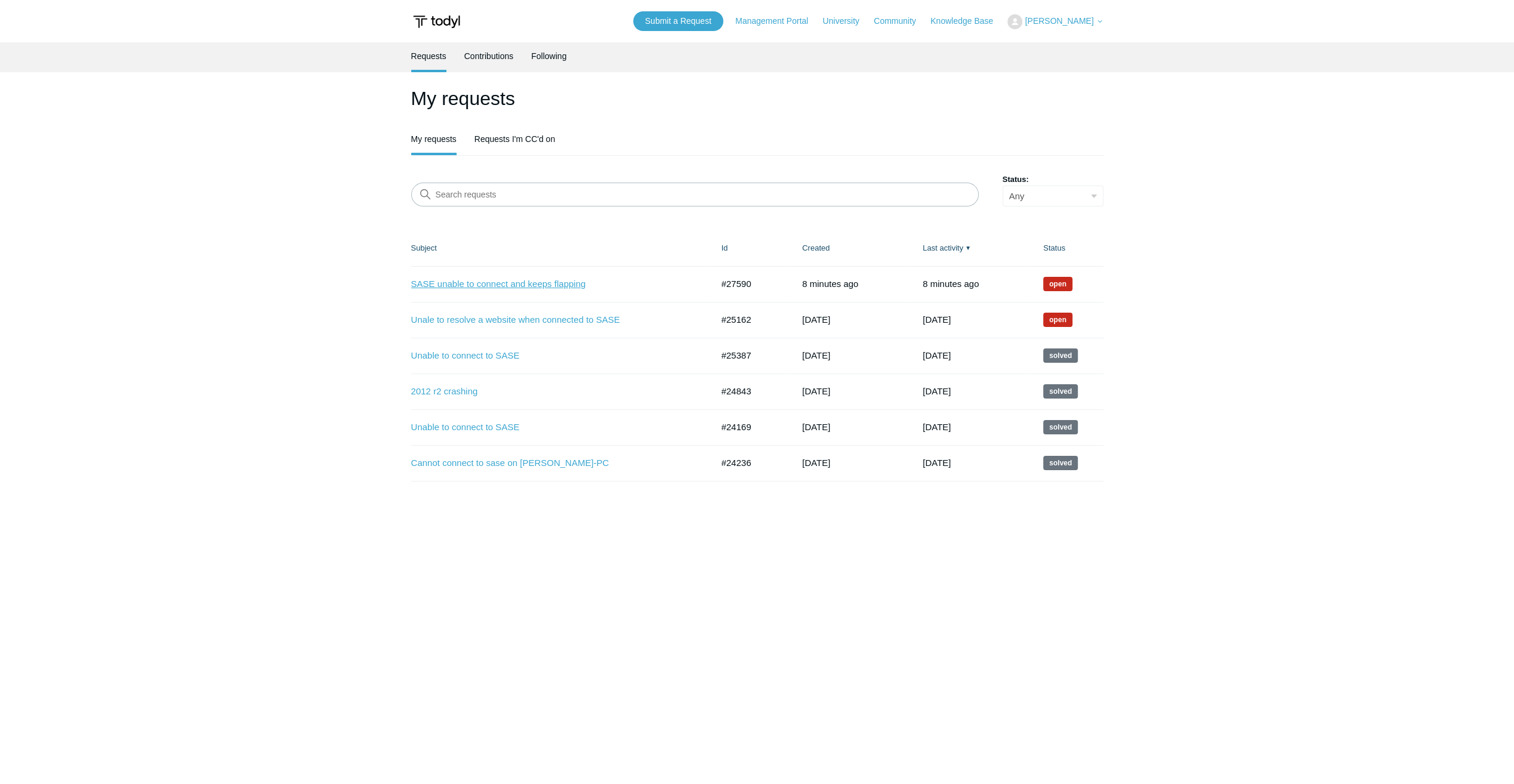
click at [547, 279] on link "SASE unable to connect and keeps flapping" at bounding box center [553, 284] width 283 height 14
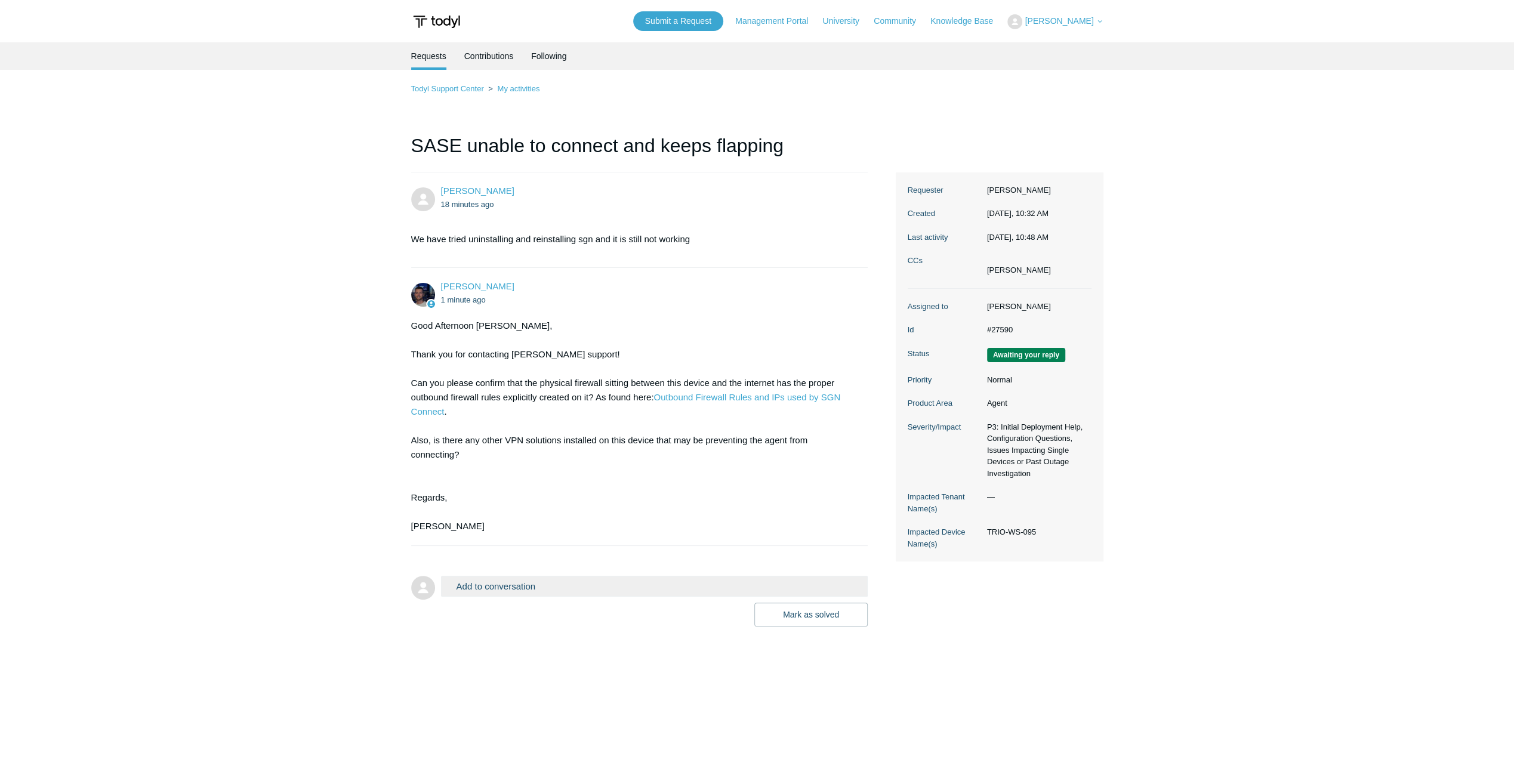
click at [543, 593] on button "Add to conversation" at bounding box center [655, 586] width 427 height 21
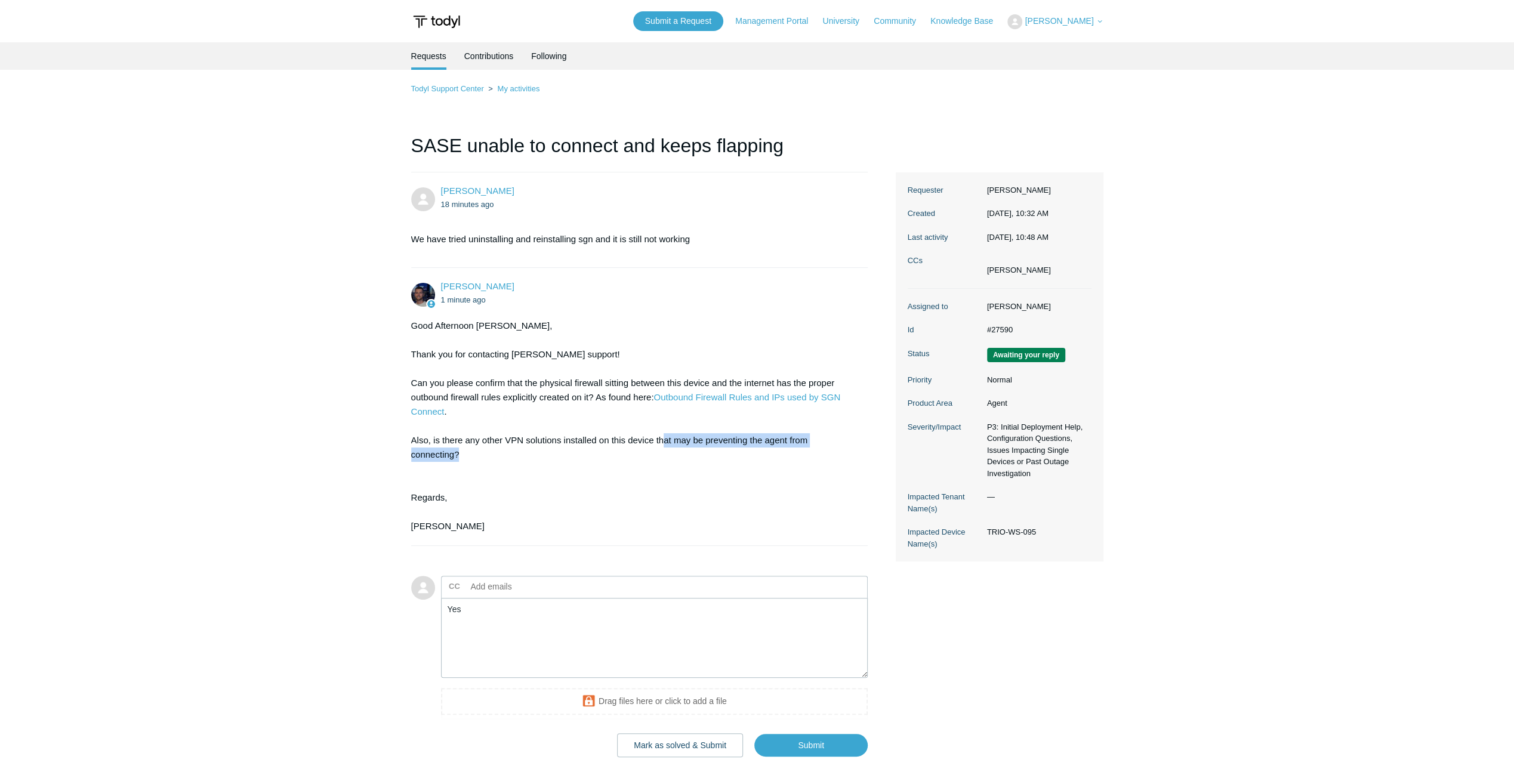
drag, startPoint x: 667, startPoint y: 442, endPoint x: 789, endPoint y: 447, distance: 122.1
click at [789, 447] on div "Good Afternoon [PERSON_NAME], Thank you for contacting [PERSON_NAME] support! C…" at bounding box center [634, 426] width 445 height 215
click at [713, 507] on div "Good Afternoon [PERSON_NAME], Thank you for contacting [PERSON_NAME] support! C…" at bounding box center [634, 426] width 445 height 215
click at [580, 624] on textarea "Yes" at bounding box center [655, 638] width 427 height 80
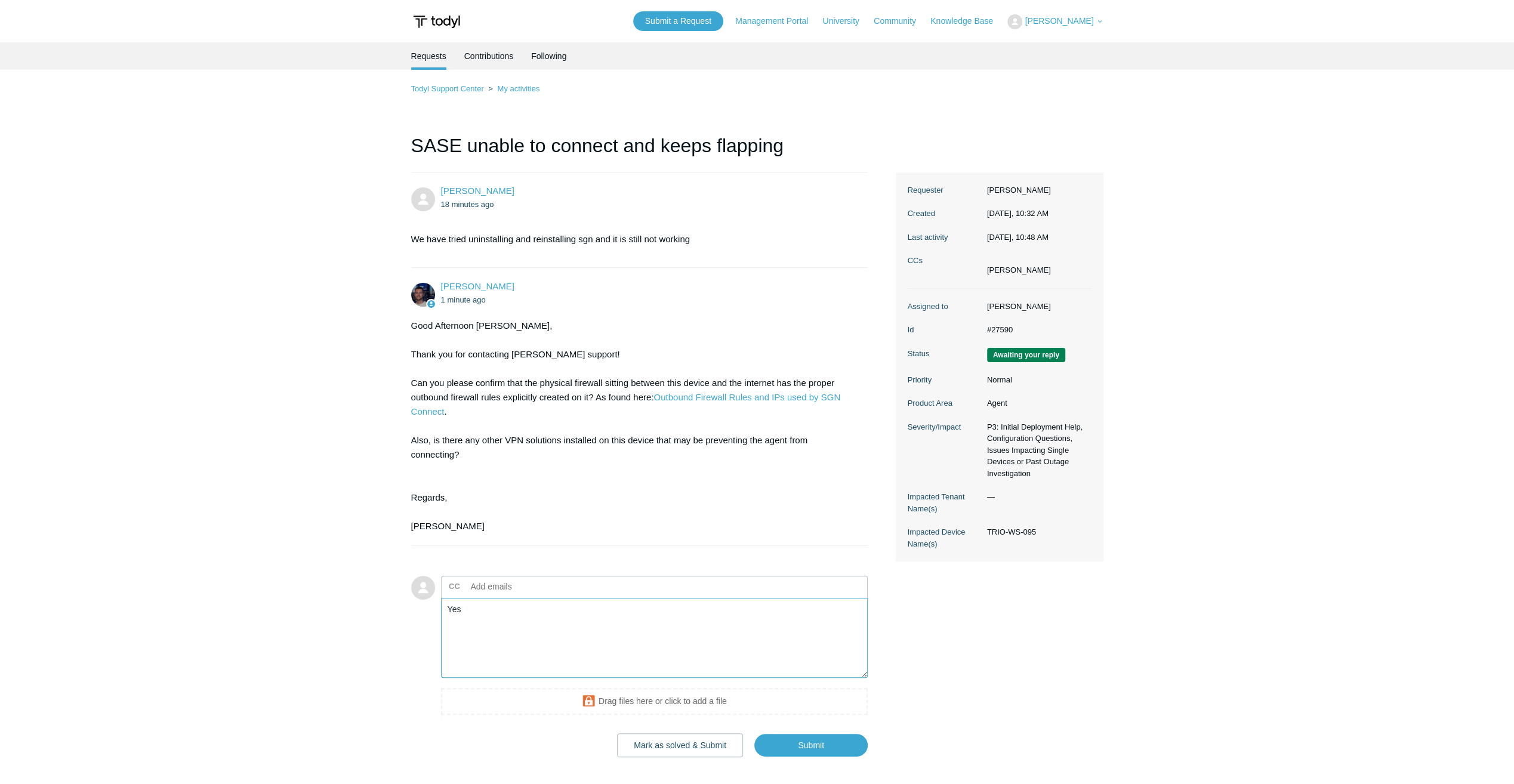
drag, startPoint x: 504, startPoint y: 610, endPoint x: 341, endPoint y: 605, distance: 163.1
click at [341, 605] on main "Requests Contributions Following Todyl Support Center My activities [PERSON_NAM…" at bounding box center [757, 399] width 1514 height 715
type textarea "Other devices can connect to SASE on the same network it is not a firewall issue"
click at [774, 749] on input "Submit" at bounding box center [811, 745] width 113 height 24
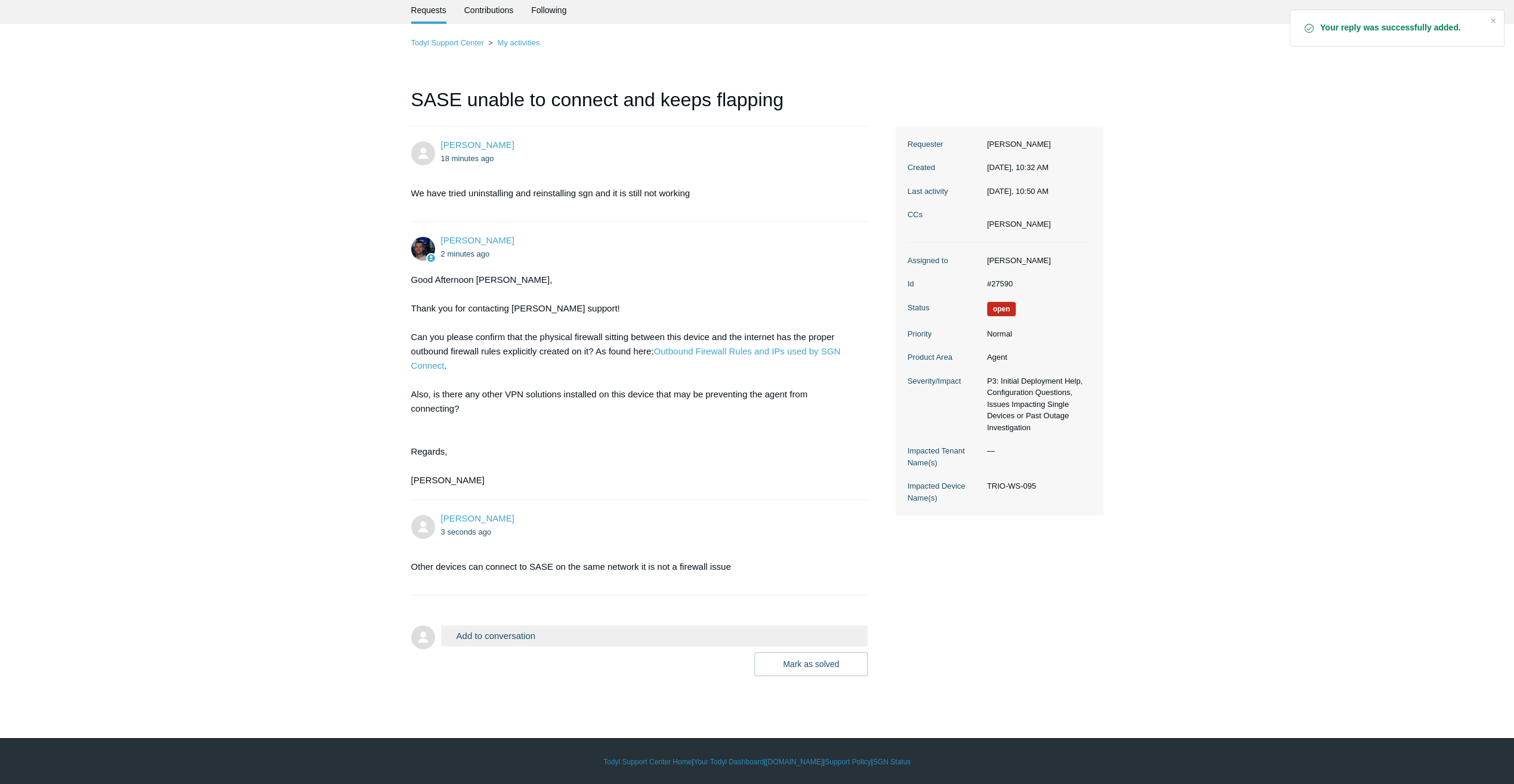
scroll to position [47, 0]
drag, startPoint x: 493, startPoint y: 388, endPoint x: 761, endPoint y: 426, distance: 270.7
click at [761, 426] on div "Good Afternoon [PERSON_NAME], Thank you for contacting [PERSON_NAME] support! C…" at bounding box center [634, 379] width 445 height 215
click at [763, 425] on div "Good Afternoon [PERSON_NAME], Thank you for contacting [PERSON_NAME] support! C…" at bounding box center [634, 379] width 445 height 215
click at [707, 465] on div "Good Afternoon [PERSON_NAME], Thank you for contacting [PERSON_NAME] support! C…" at bounding box center [634, 379] width 445 height 215
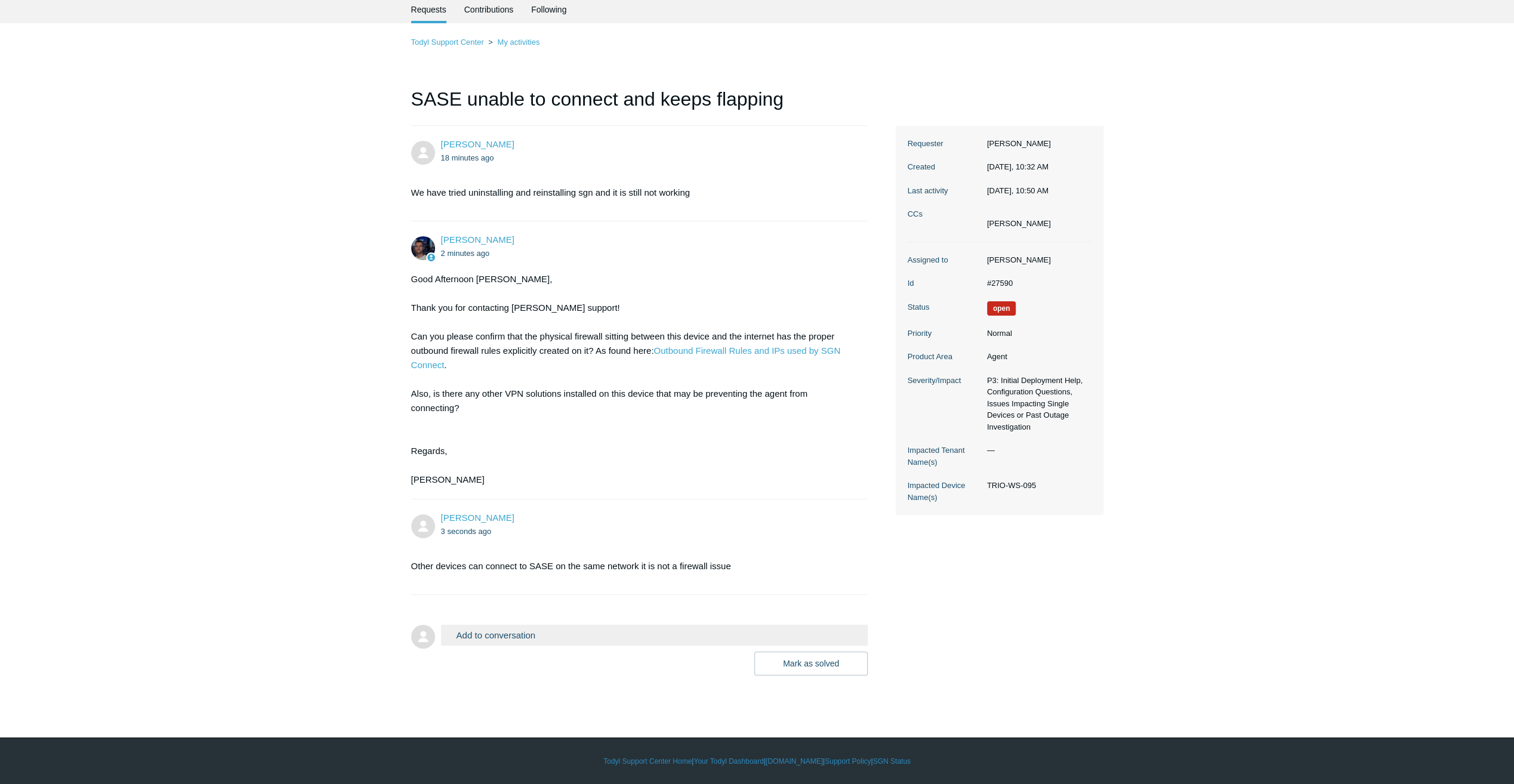
click at [548, 572] on p "Other devices can connect to SASE on the same network it is not a firewall issue" at bounding box center [634, 566] width 445 height 14
drag, startPoint x: 555, startPoint y: 568, endPoint x: 666, endPoint y: 564, distance: 111.1
click at [666, 564] on p "Other devices can connect to SASE on the same network it is not a firewall issue" at bounding box center [634, 566] width 445 height 14
drag, startPoint x: 666, startPoint y: 564, endPoint x: 670, endPoint y: 569, distance: 6.4
click at [666, 564] on p "Other devices can connect to SASE on the same network it is not a firewall issue" at bounding box center [634, 566] width 445 height 14
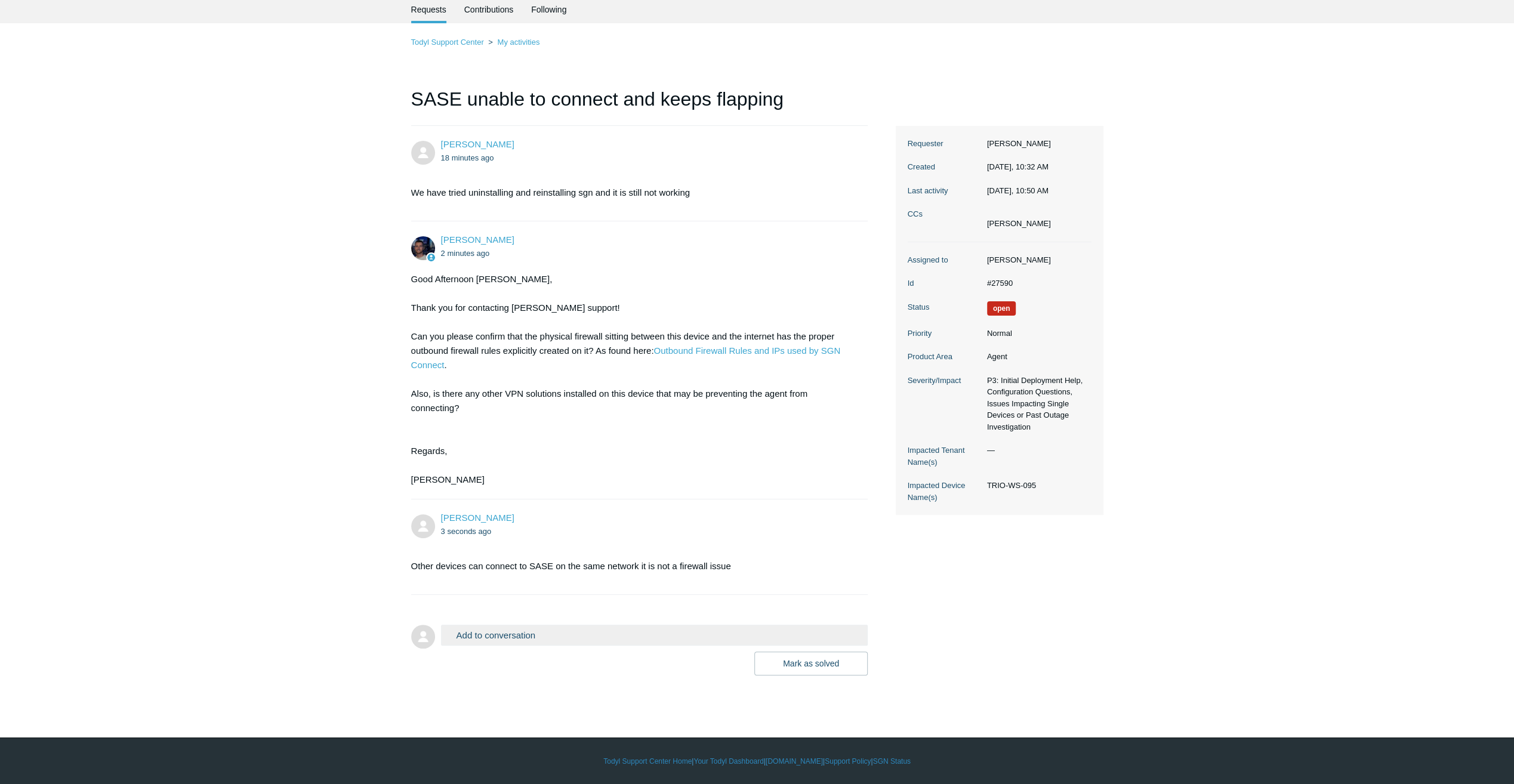
click at [672, 583] on li "Jacob Barry 3 seconds ago Other devices can connect to SASE on the same network…" at bounding box center [640, 547] width 457 height 95
drag, startPoint x: 685, startPoint y: 564, endPoint x: 632, endPoint y: 561, distance: 53.1
click at [632, 561] on p "Other devices can connect to SASE on the same network it is not a firewall issue" at bounding box center [634, 566] width 445 height 14
click at [580, 568] on p "Other devices can connect to SASE on the same network it is not a firewall issue" at bounding box center [634, 566] width 445 height 14
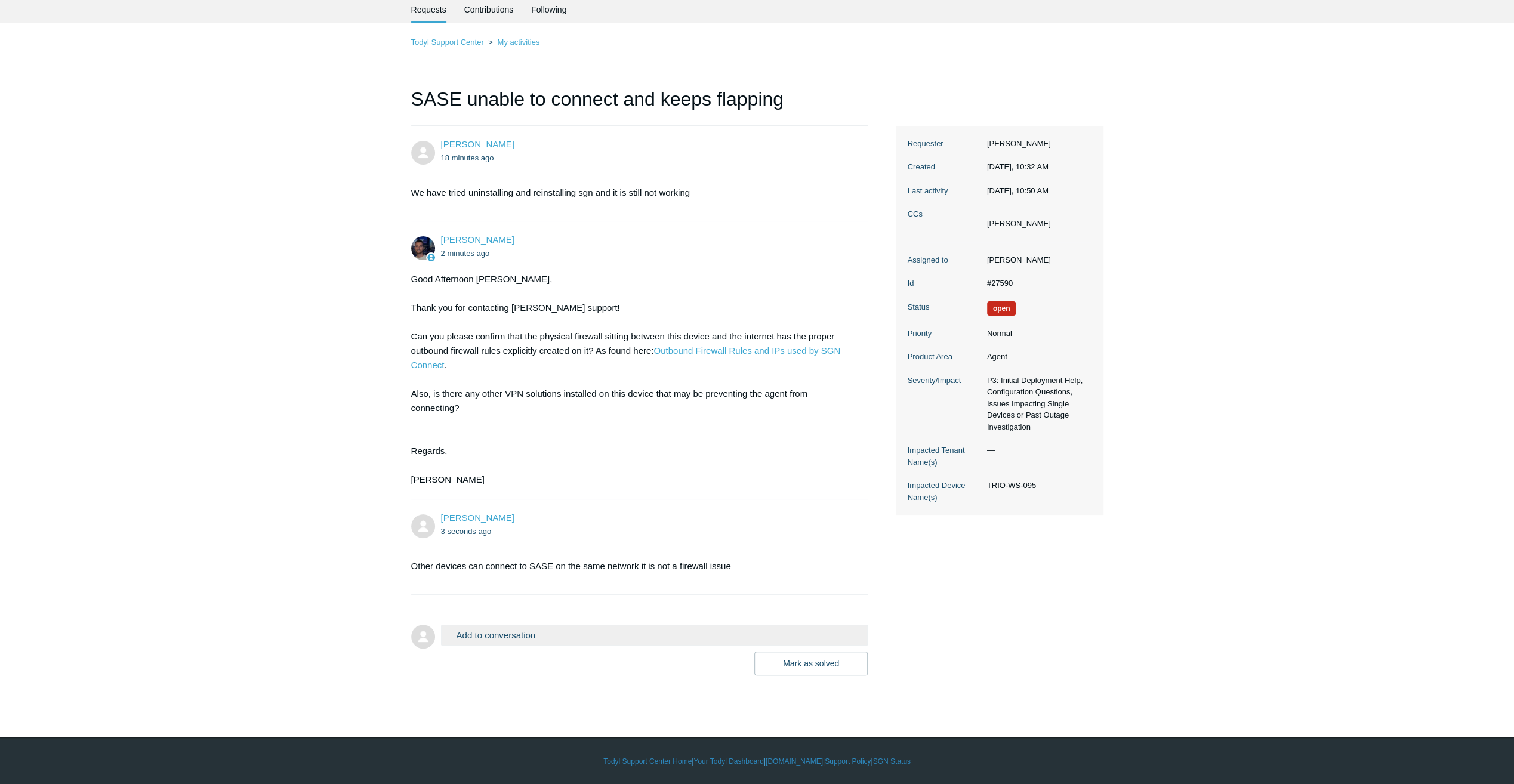
drag, startPoint x: 327, startPoint y: 431, endPoint x: 191, endPoint y: 345, distance: 160.9
click at [327, 431] on main "Requests Contributions Following Todyl Support Center My activities SASE unable…" at bounding box center [757, 348] width 1514 height 706
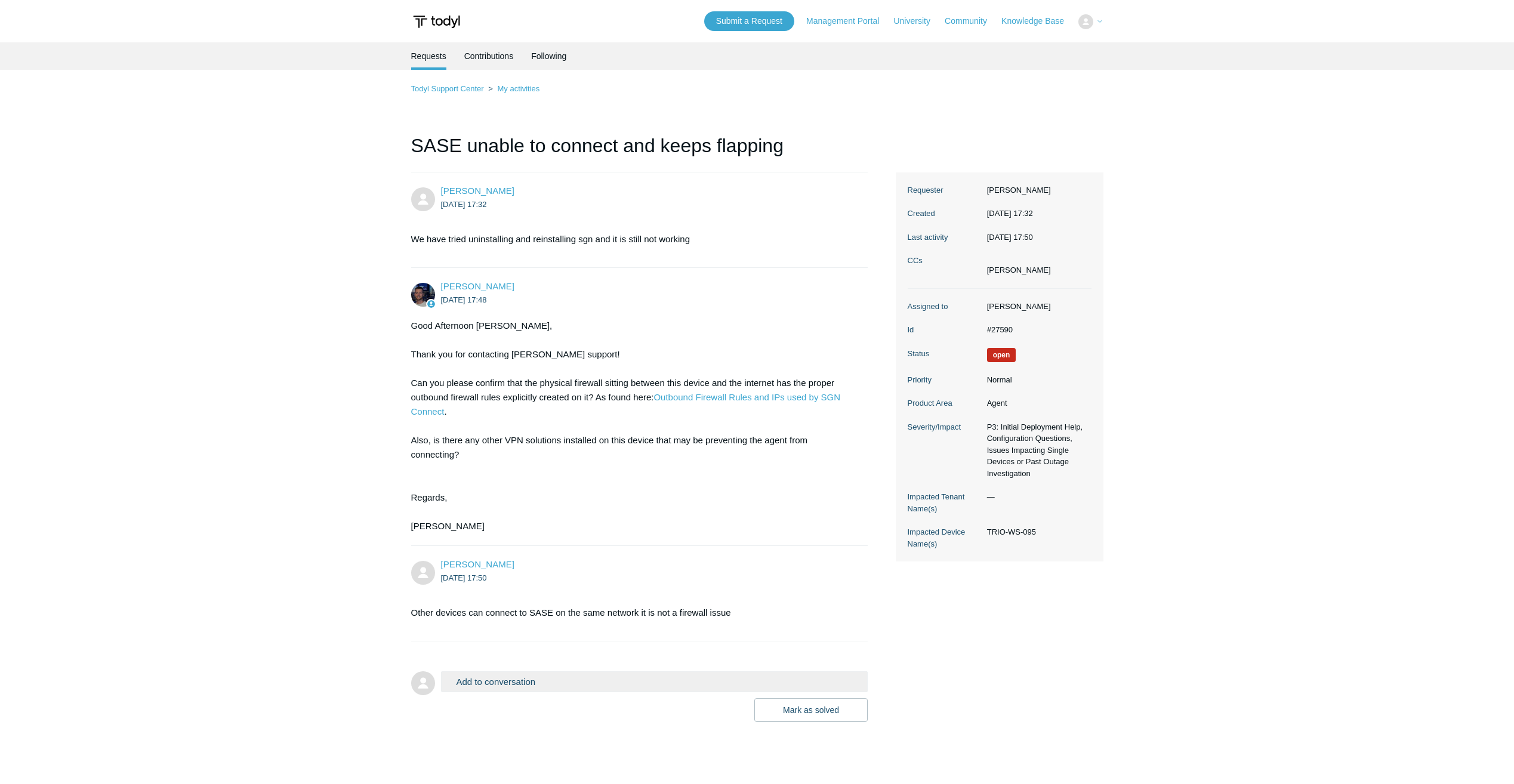
scroll to position [37, 0]
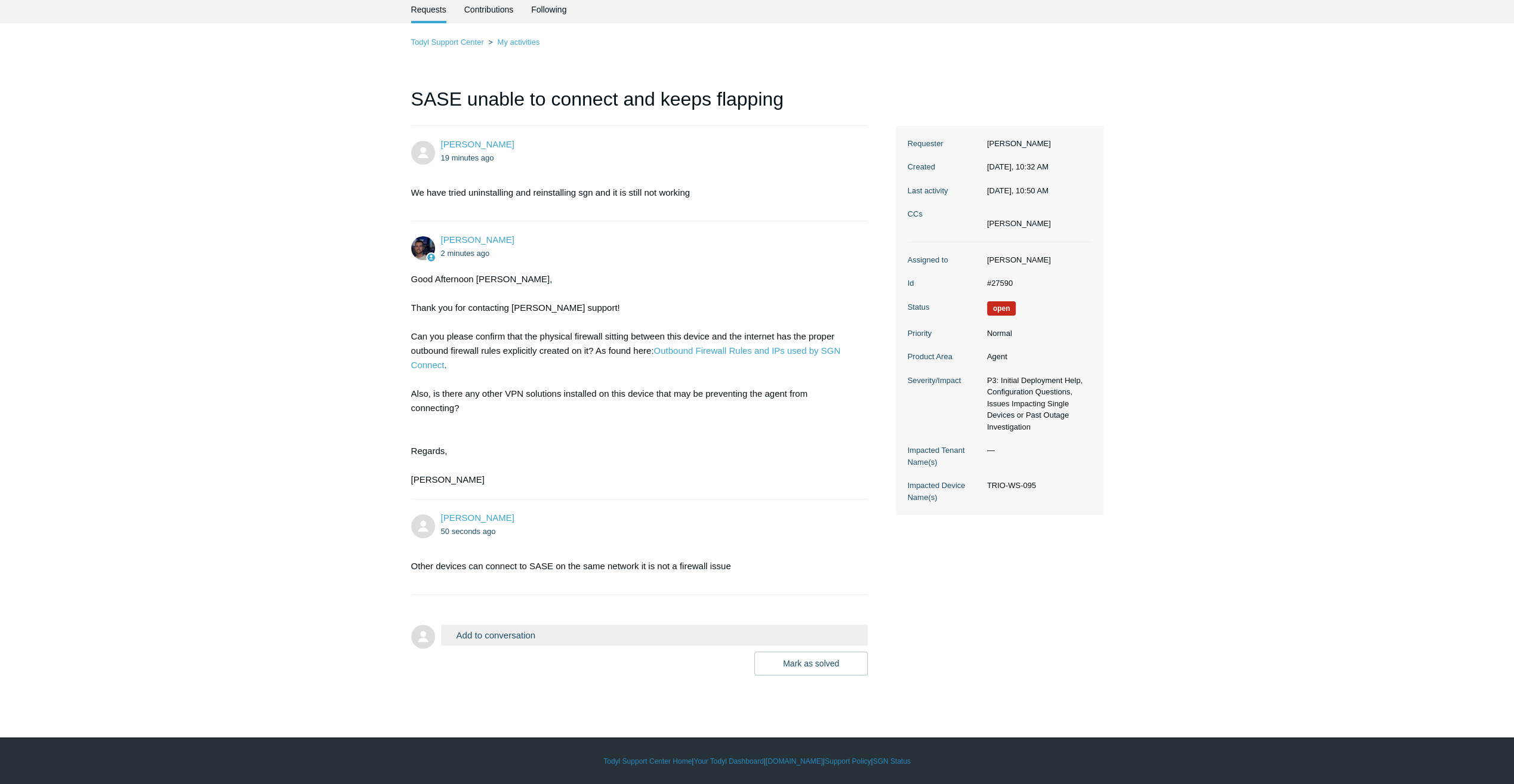
click at [19, 0] on html "Skip to main content Submit a Request Management Portal University Community Kn…" at bounding box center [757, 369] width 1514 height 831
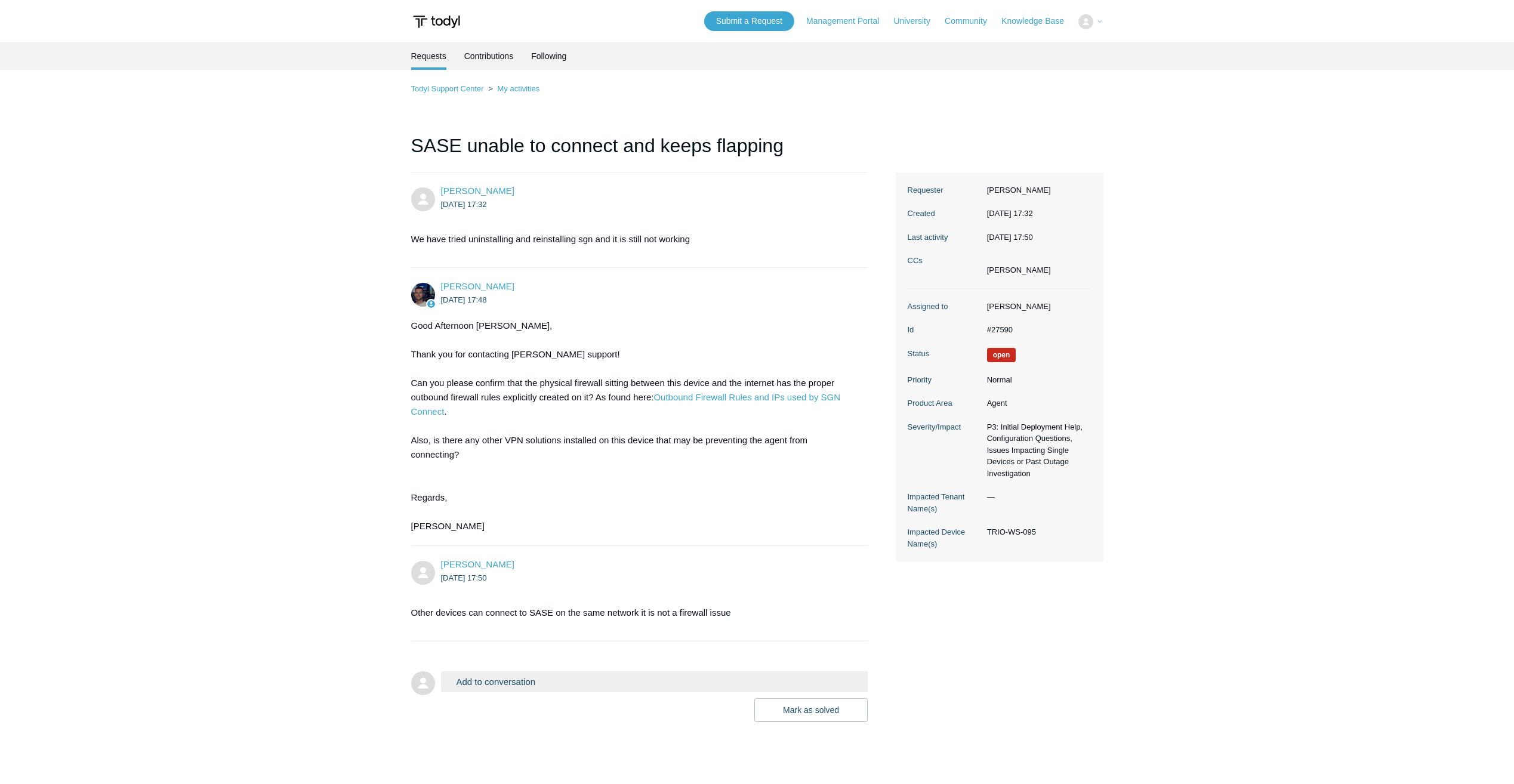
scroll to position [37, 0]
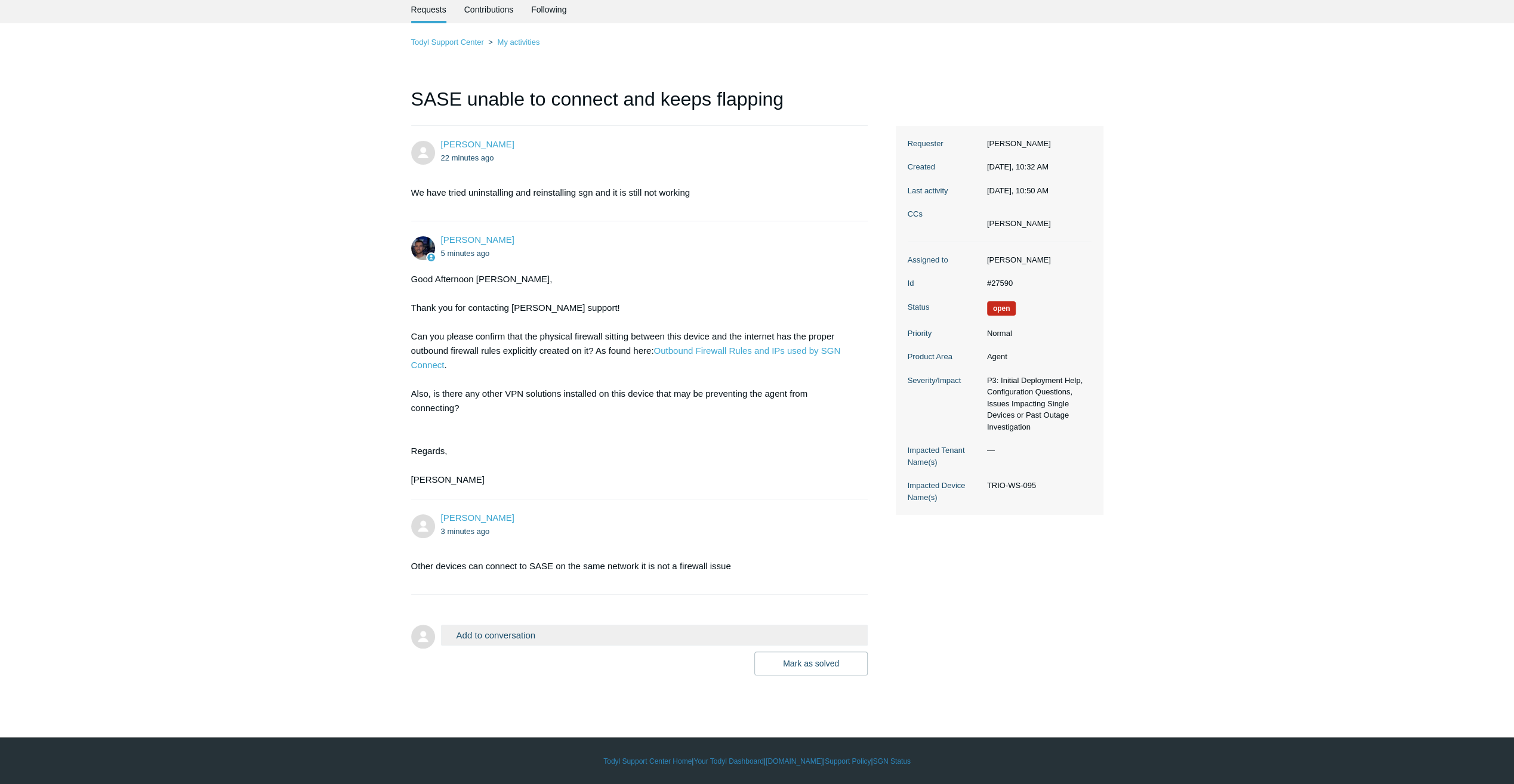
click at [447, 559] on p "Other devices can connect to SASE on the same network it is not a firewall issue" at bounding box center [634, 566] width 445 height 14
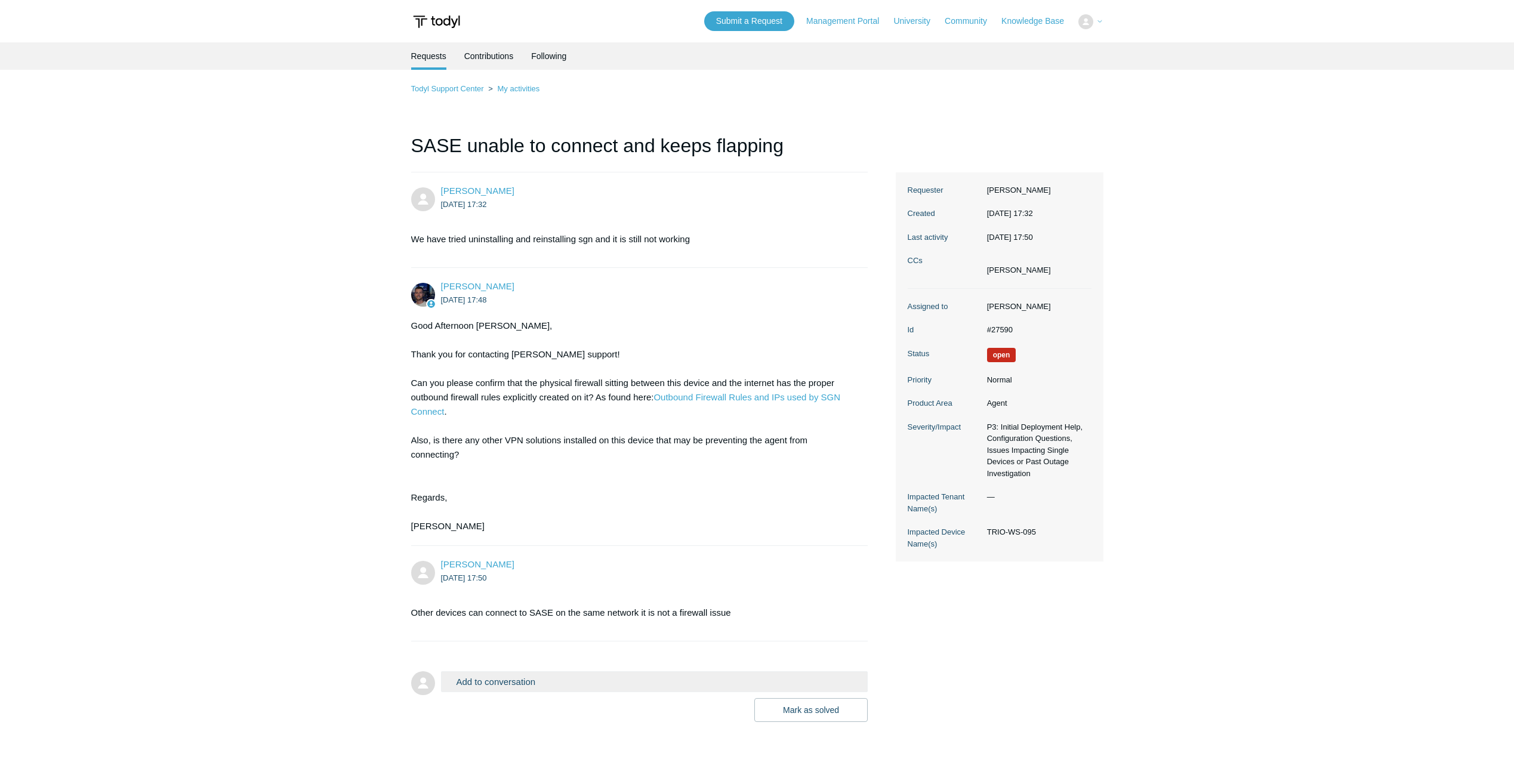
scroll to position [37, 0]
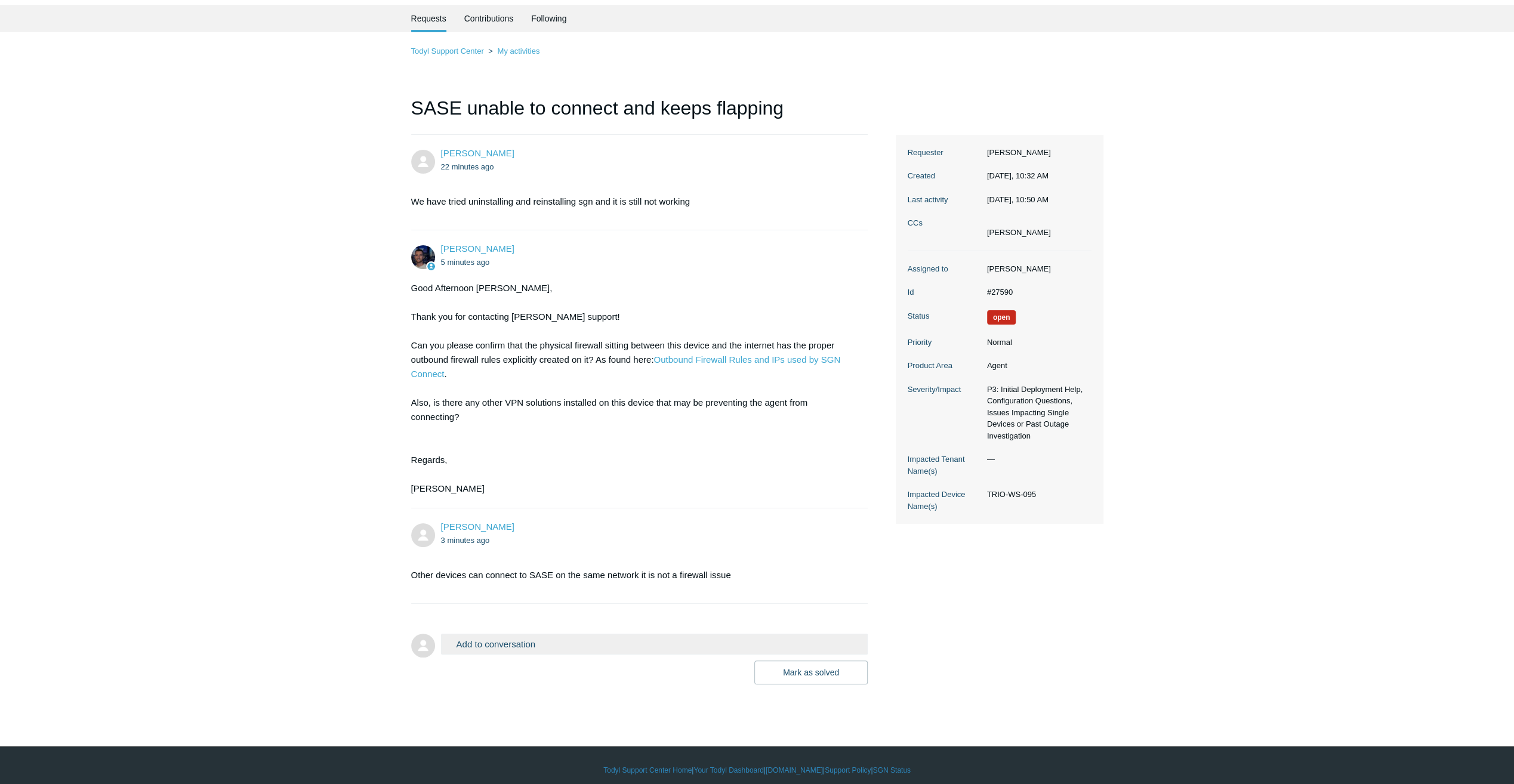
click at [85, 355] on main "Requests Contributions Following Todyl Support Center My activities SASE unable…" at bounding box center [757, 358] width 1514 height 706
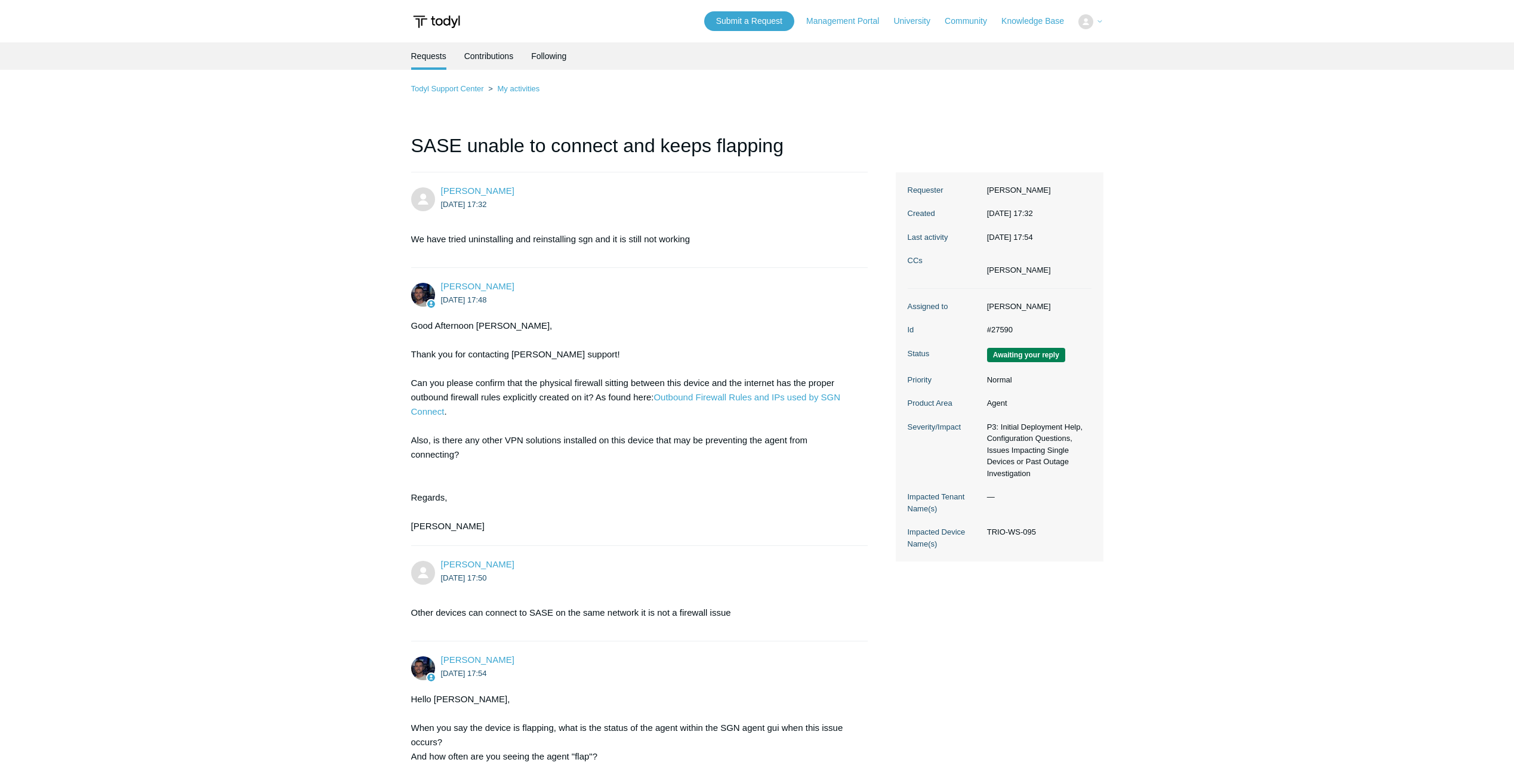
scroll to position [80, 0]
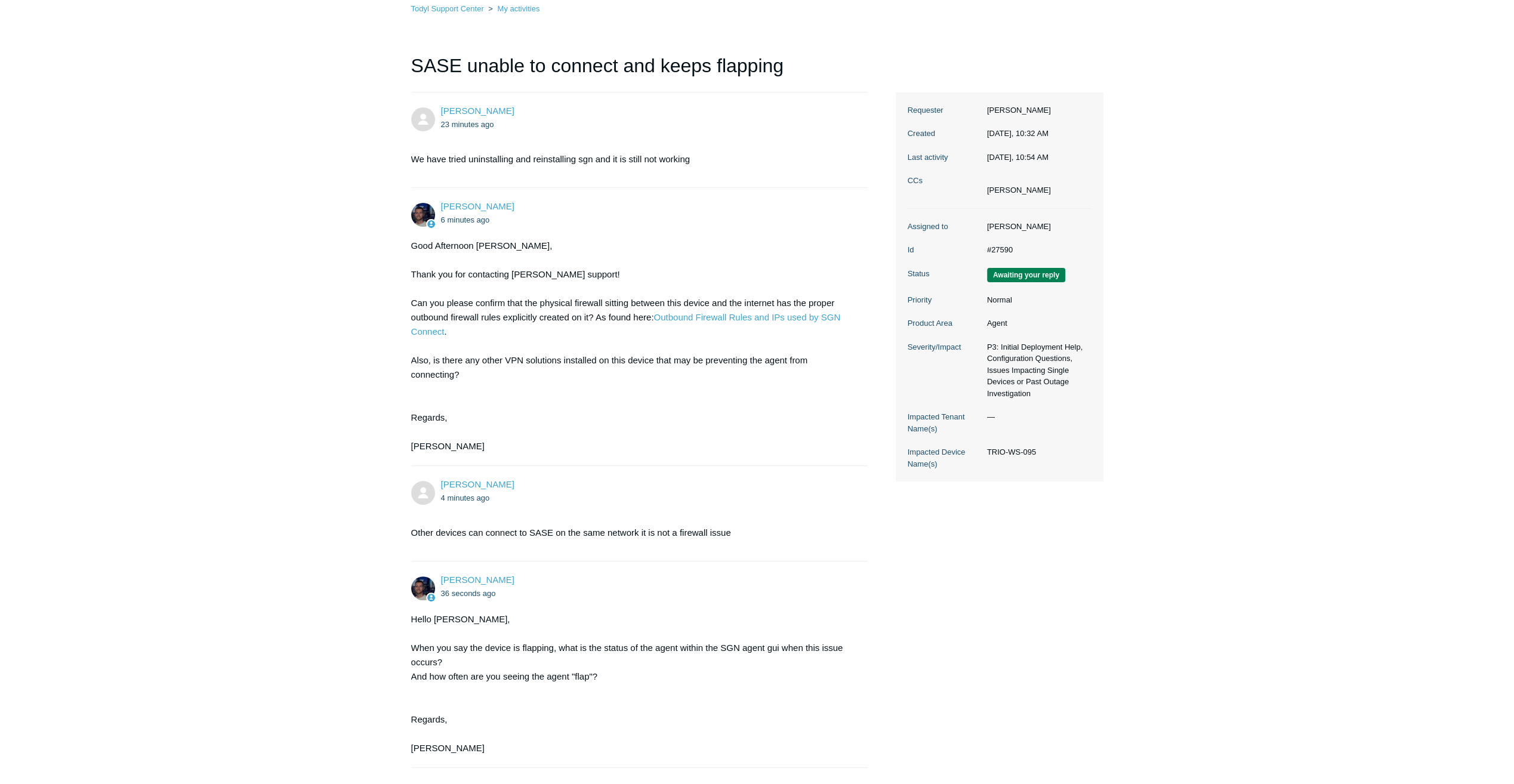
click at [538, 686] on div "Hello [PERSON_NAME], When you say the device is flapping, what is the status of…" at bounding box center [634, 684] width 445 height 143
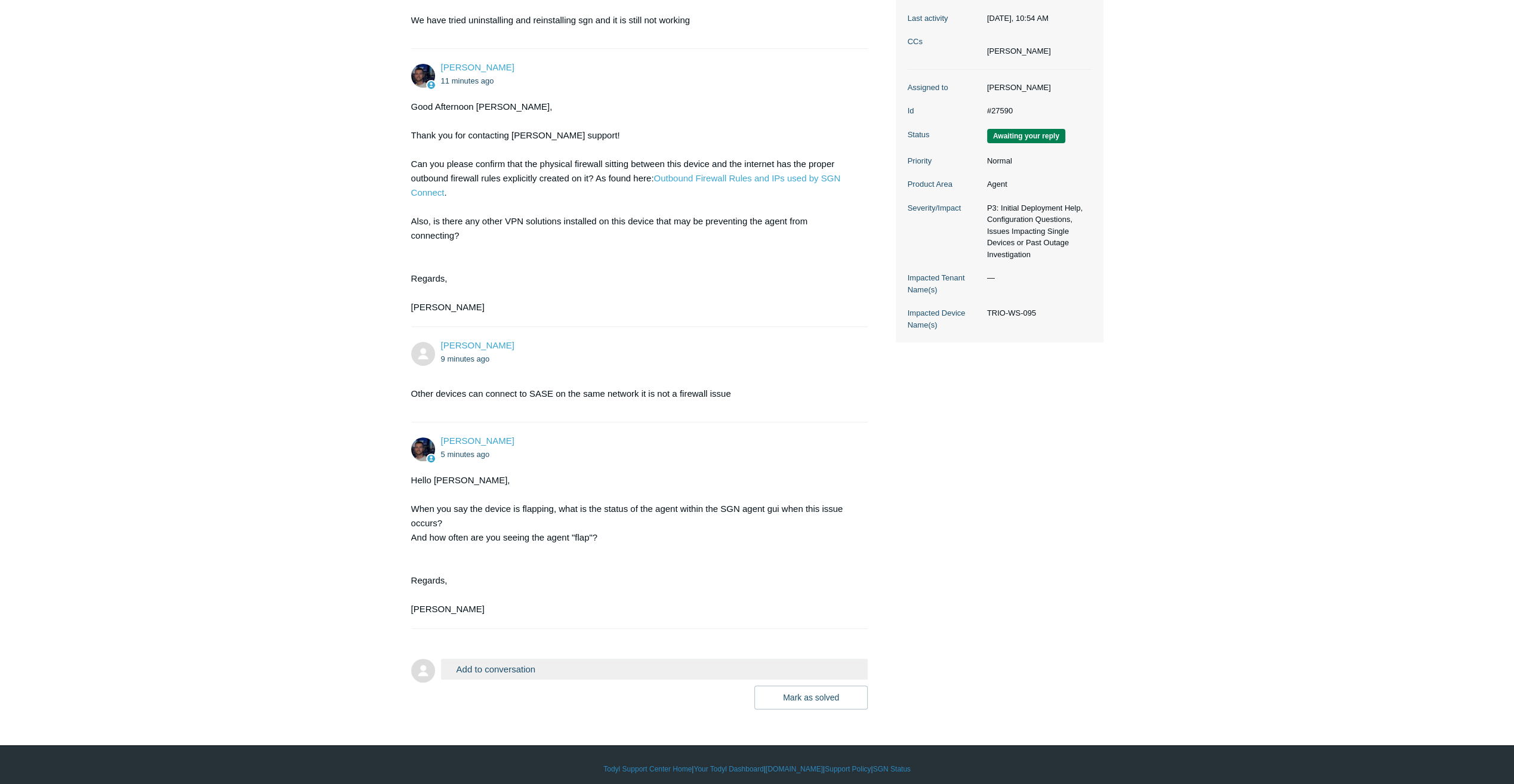
scroll to position [220, 0]
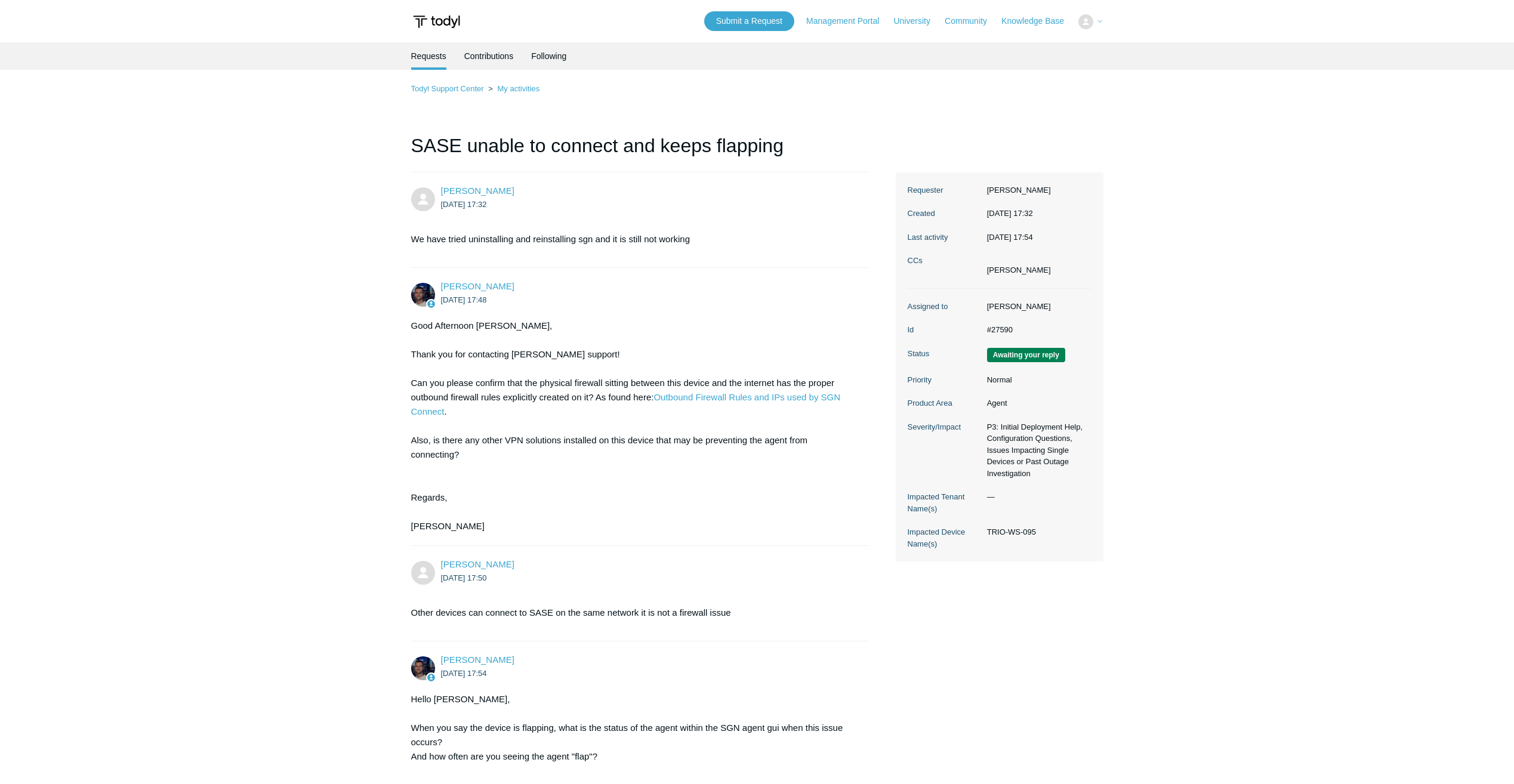
scroll to position [220, 0]
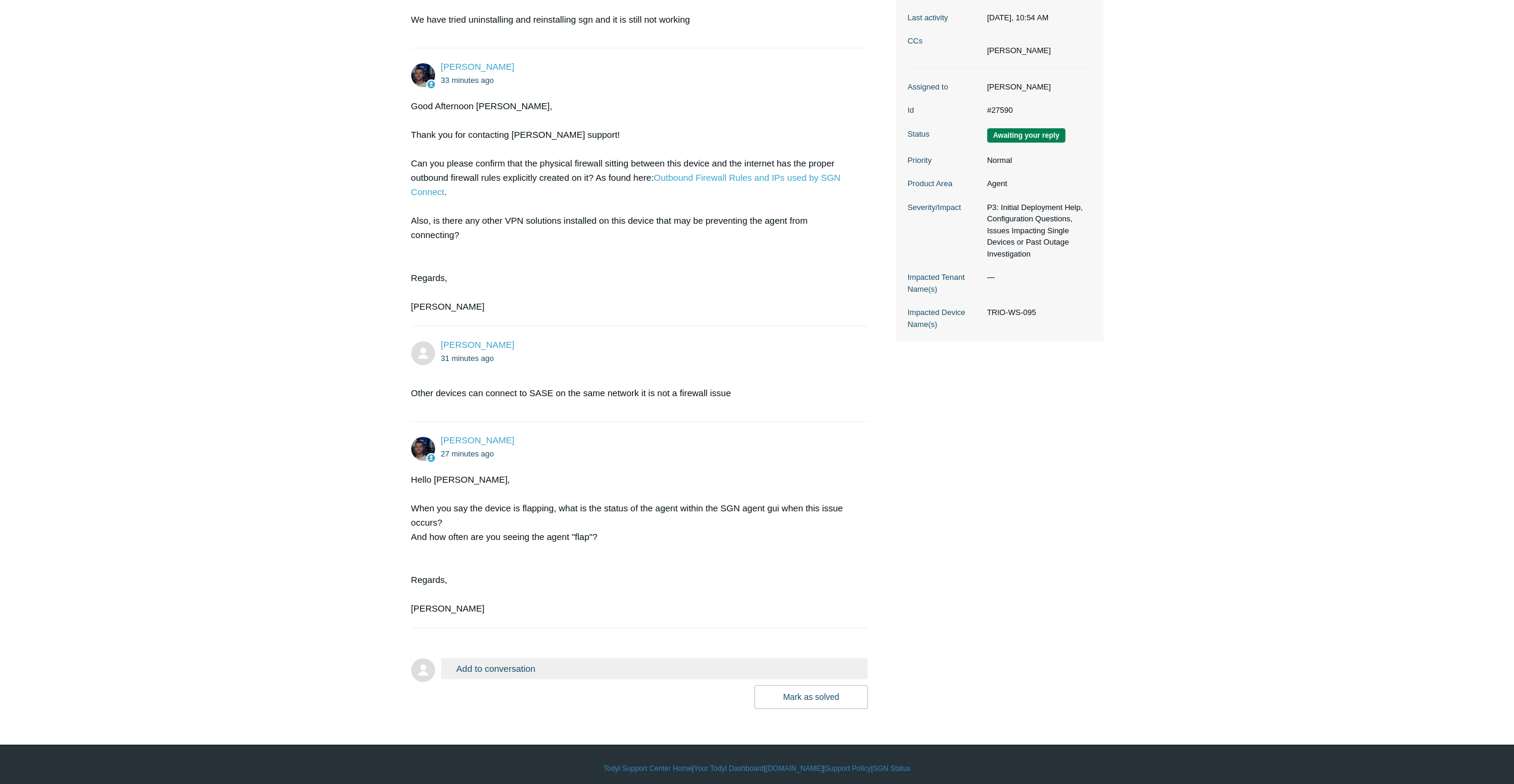
click at [533, 650] on form "Add to conversation CC Add emails Drag files here or click to add a file [PERSO…" at bounding box center [640, 674] width 457 height 68
click at [529, 671] on button "Add to conversation" at bounding box center [655, 669] width 427 height 21
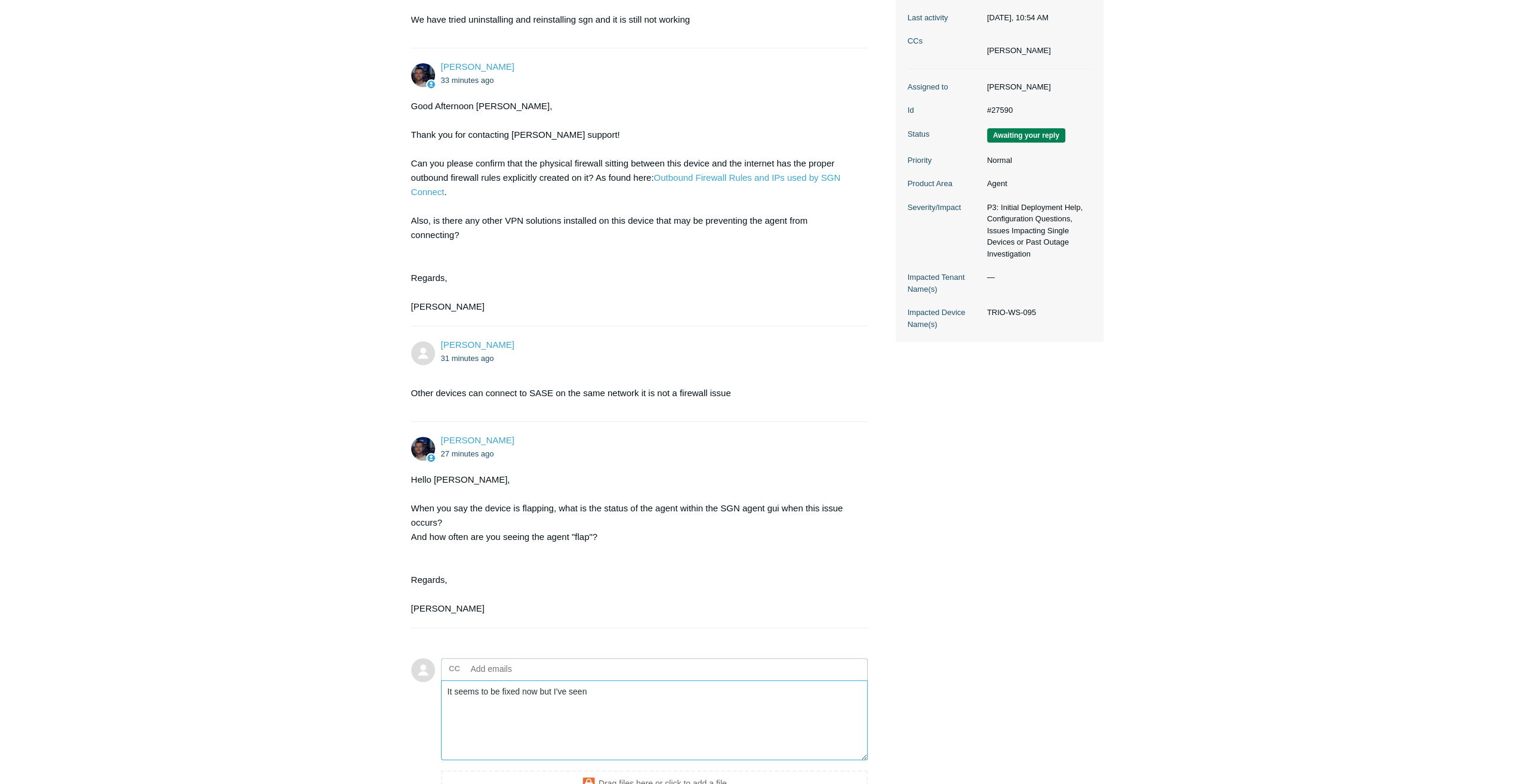
type textarea "It seems to be fixed now but I've seen"
